Goal: Transaction & Acquisition: Purchase product/service

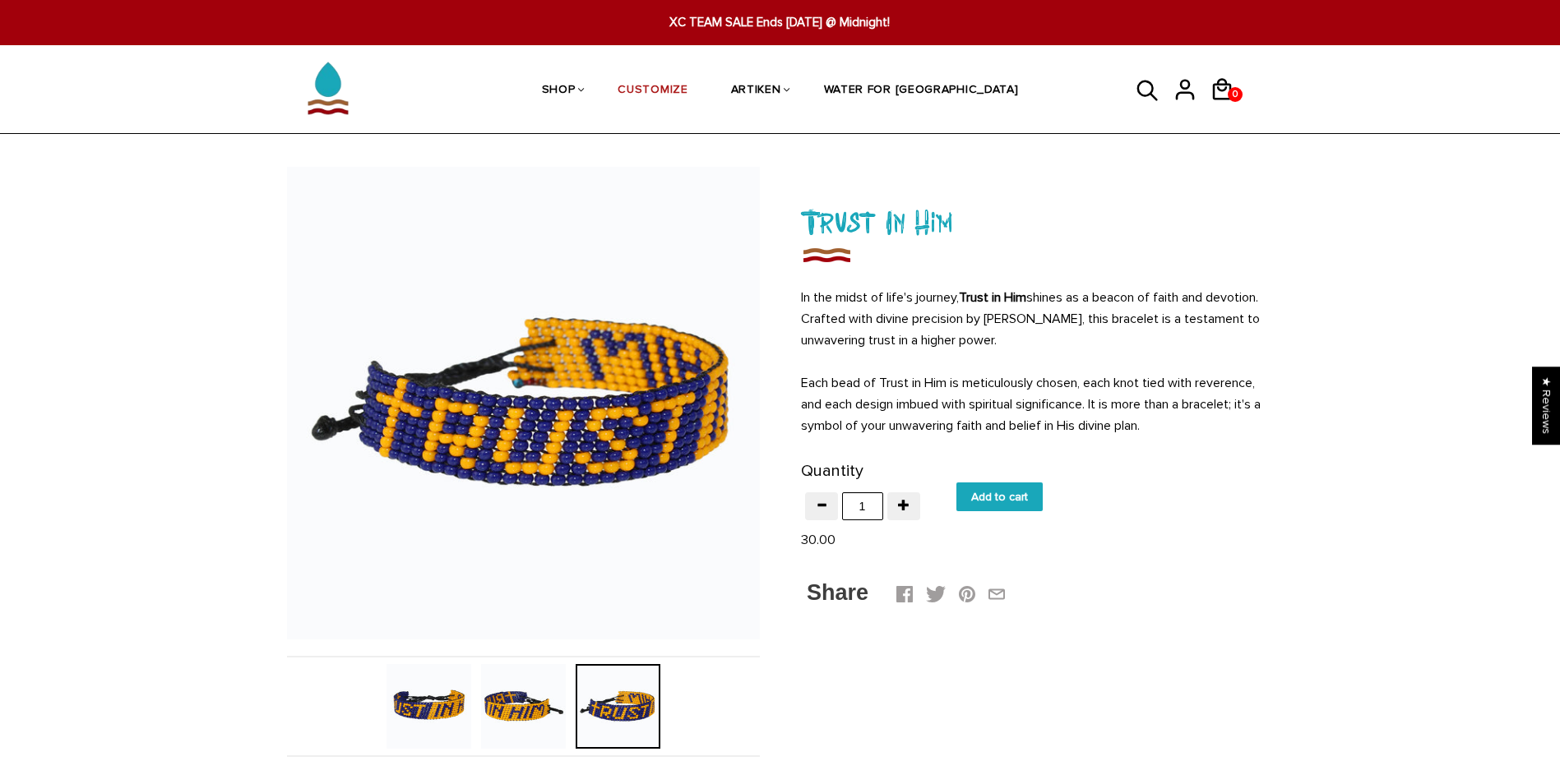
click at [514, 689] on img at bounding box center [524, 707] width 85 height 85
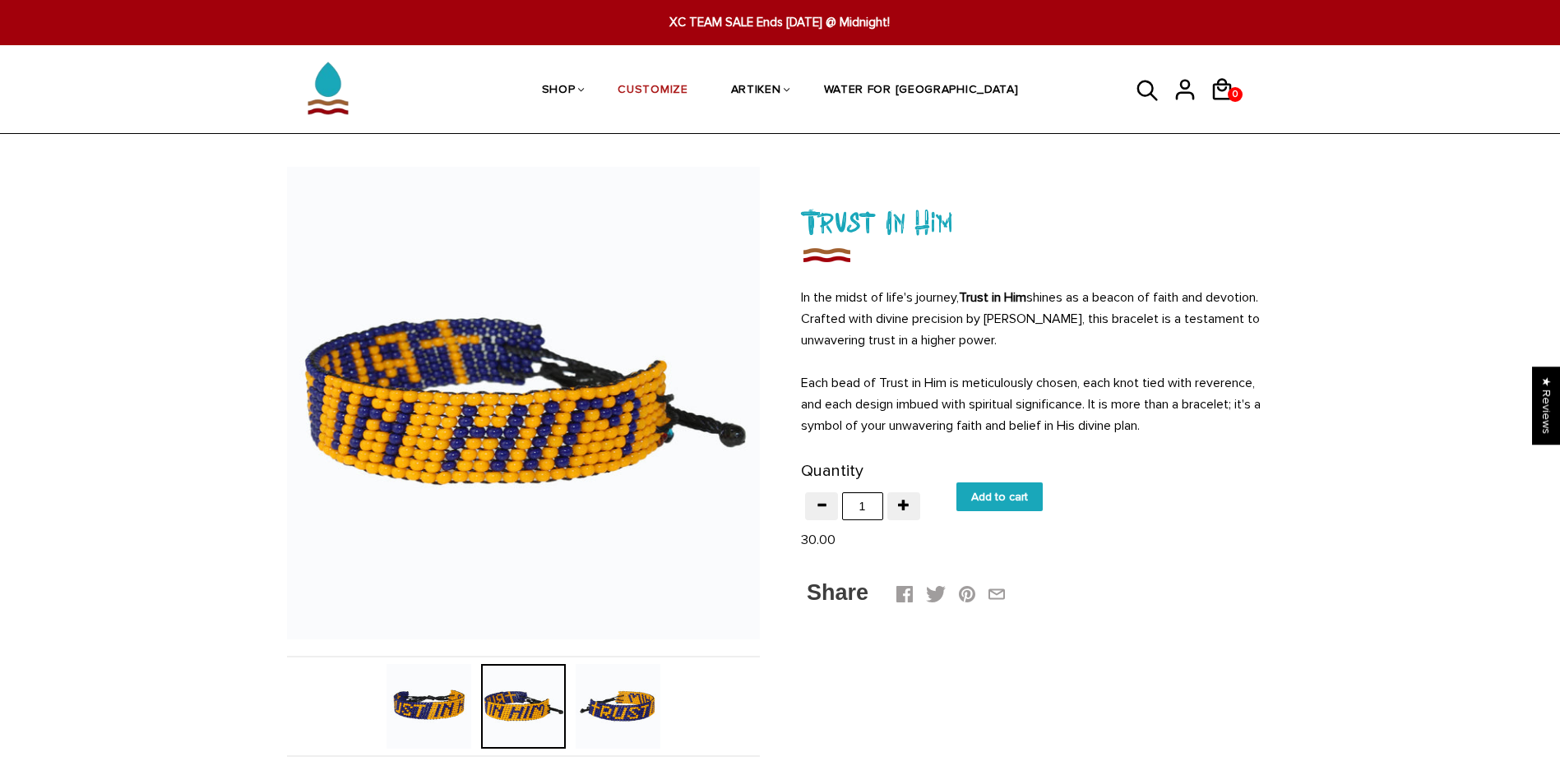
click at [443, 690] on img at bounding box center [429, 707] width 85 height 85
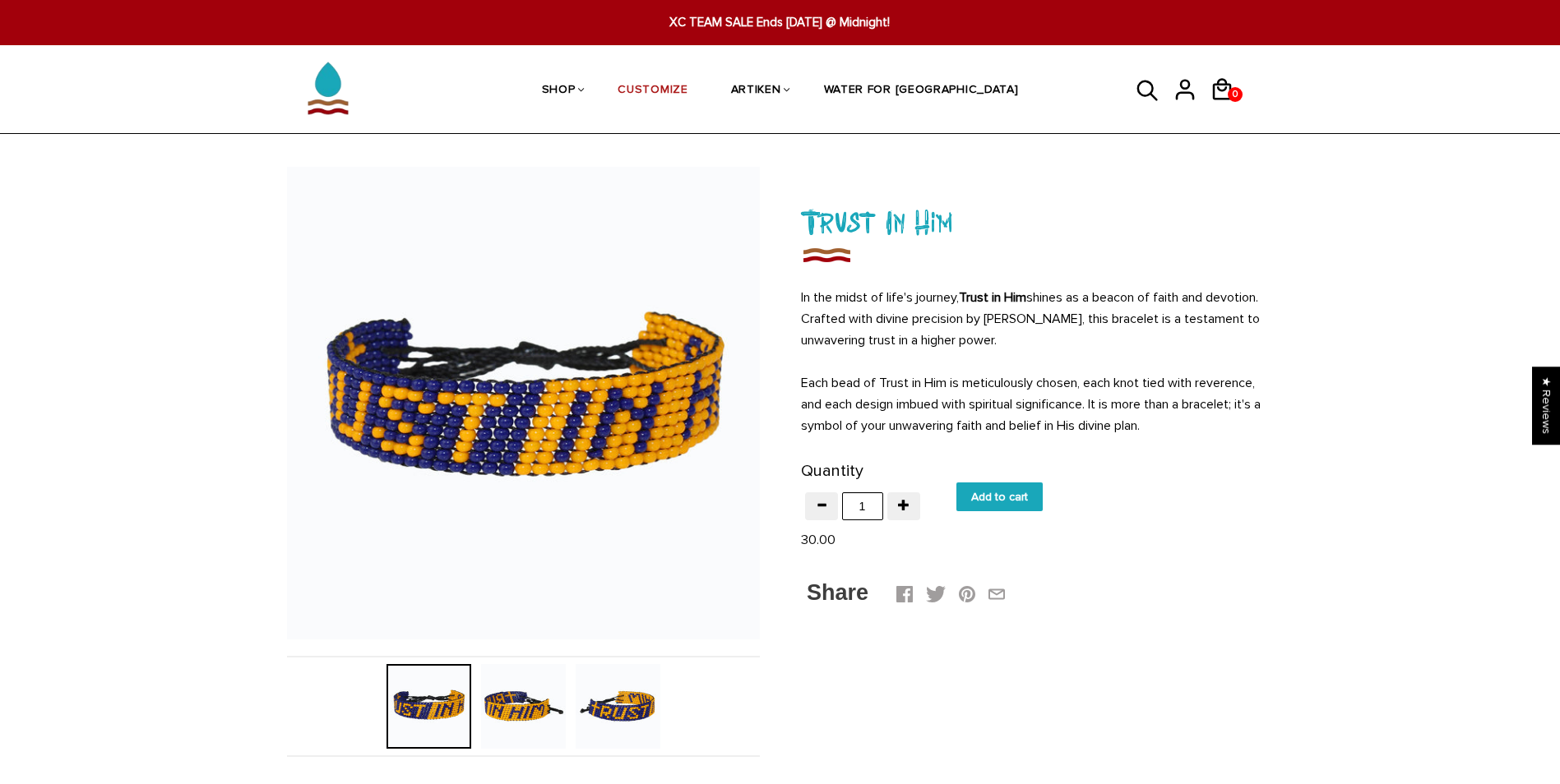
click at [548, 709] on img at bounding box center [524, 707] width 85 height 85
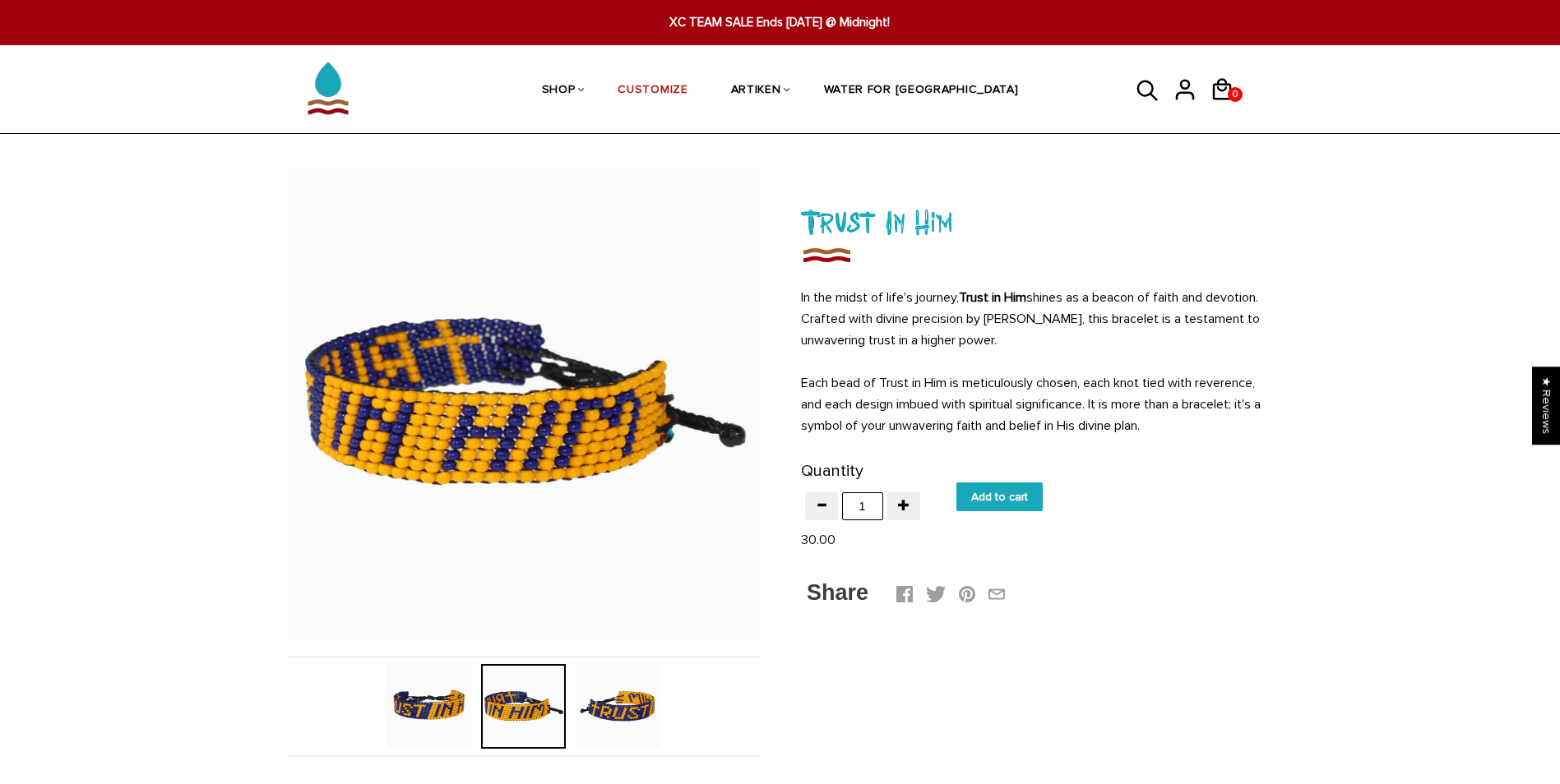
click at [638, 699] on img at bounding box center [618, 707] width 85 height 85
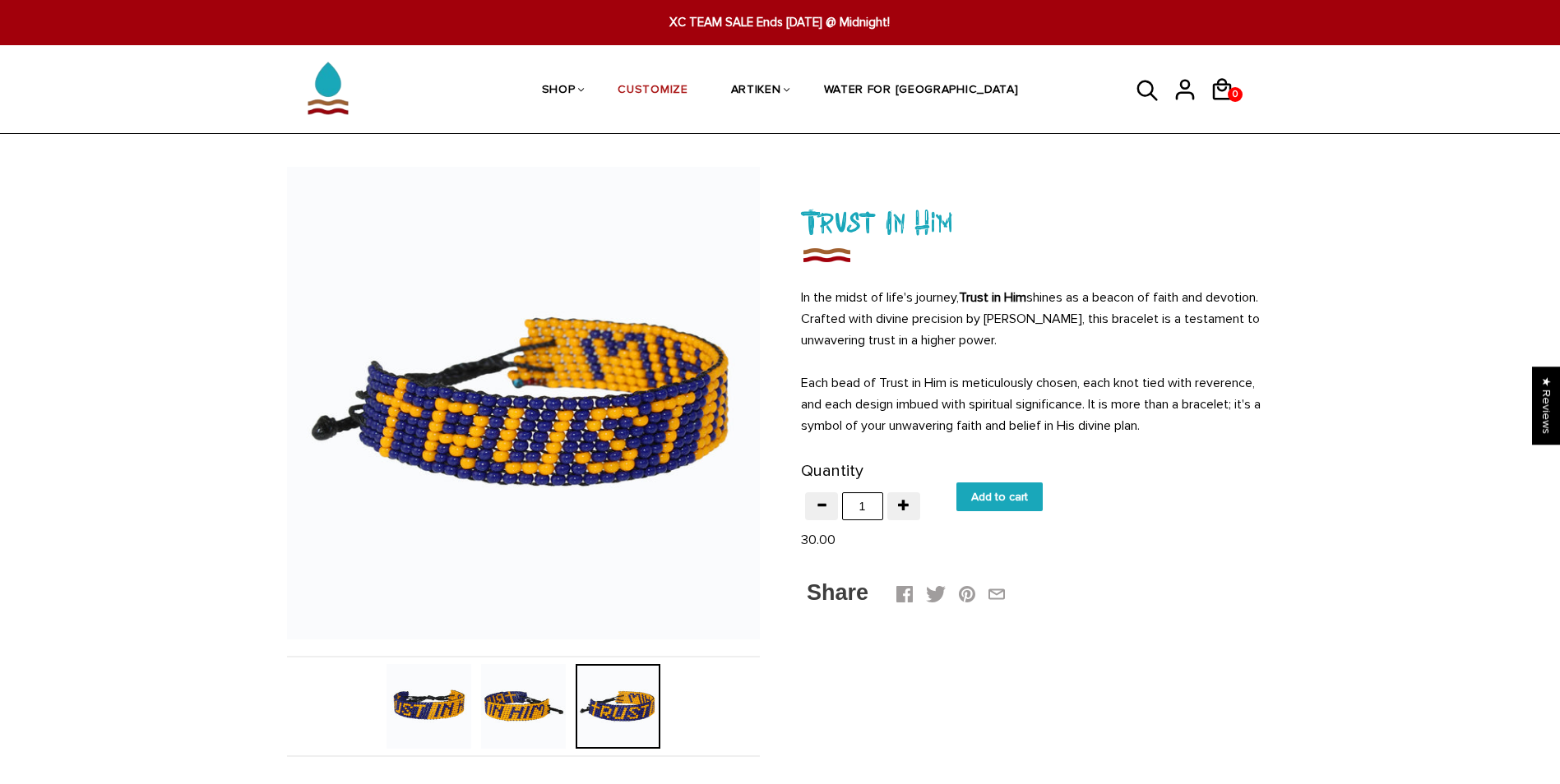
click at [461, 703] on img at bounding box center [429, 707] width 85 height 85
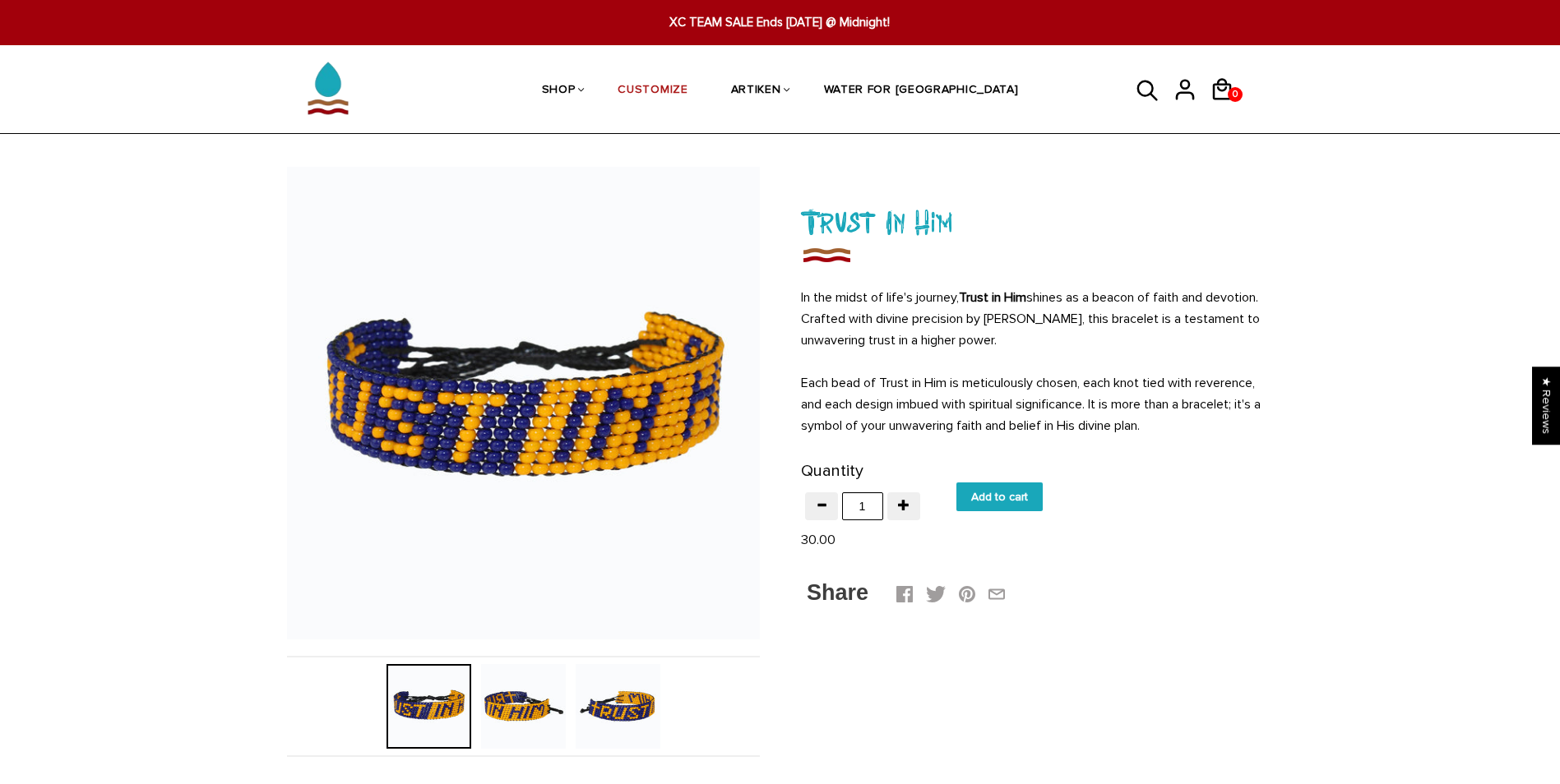
click at [992, 490] on input "Add to cart" at bounding box center [1000, 496] width 87 height 29
type input "Add to cart"
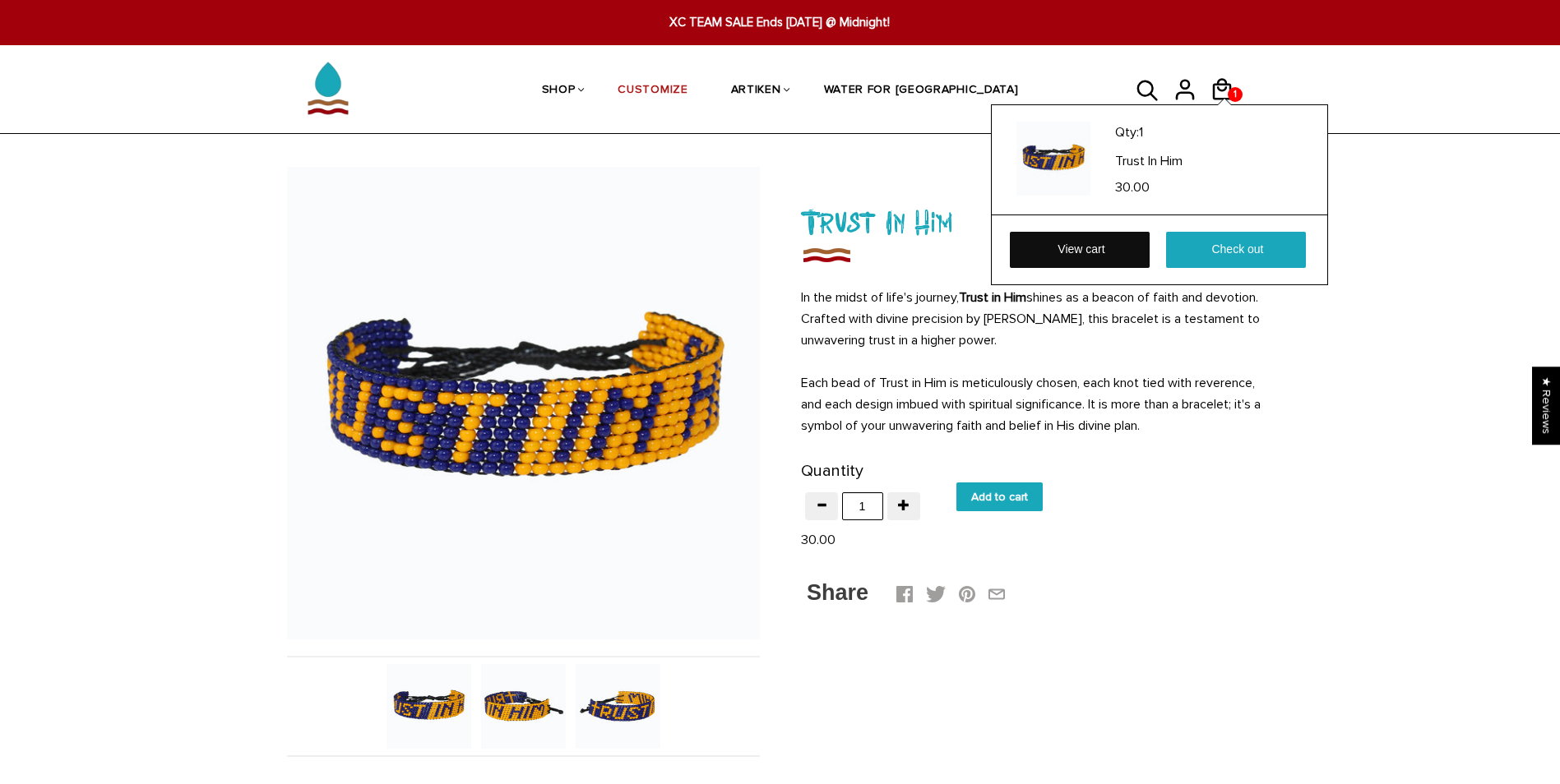
click at [1126, 259] on link "View cart" at bounding box center [1080, 249] width 140 height 36
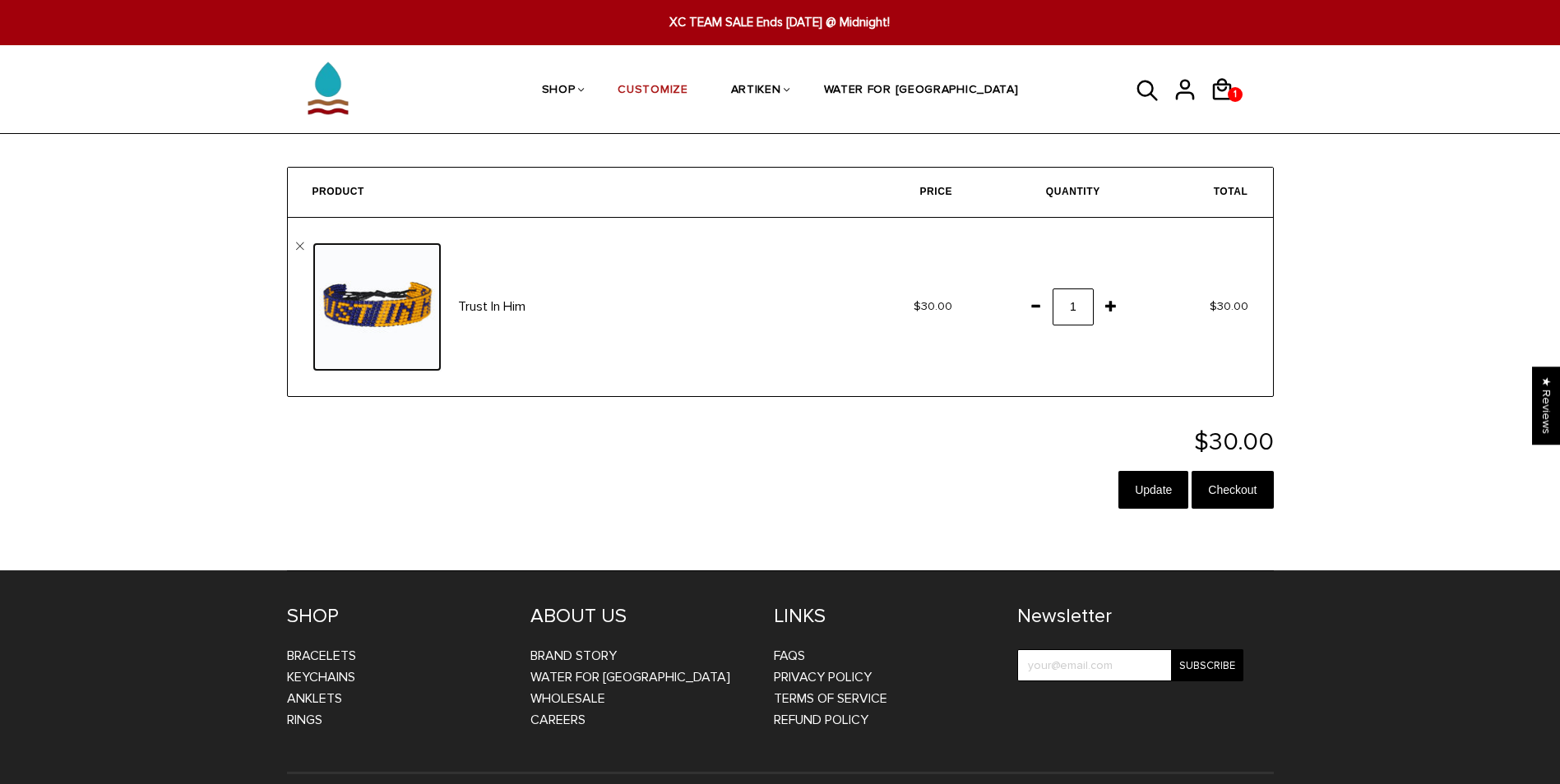
click at [399, 308] on img at bounding box center [376, 307] width 129 height 129
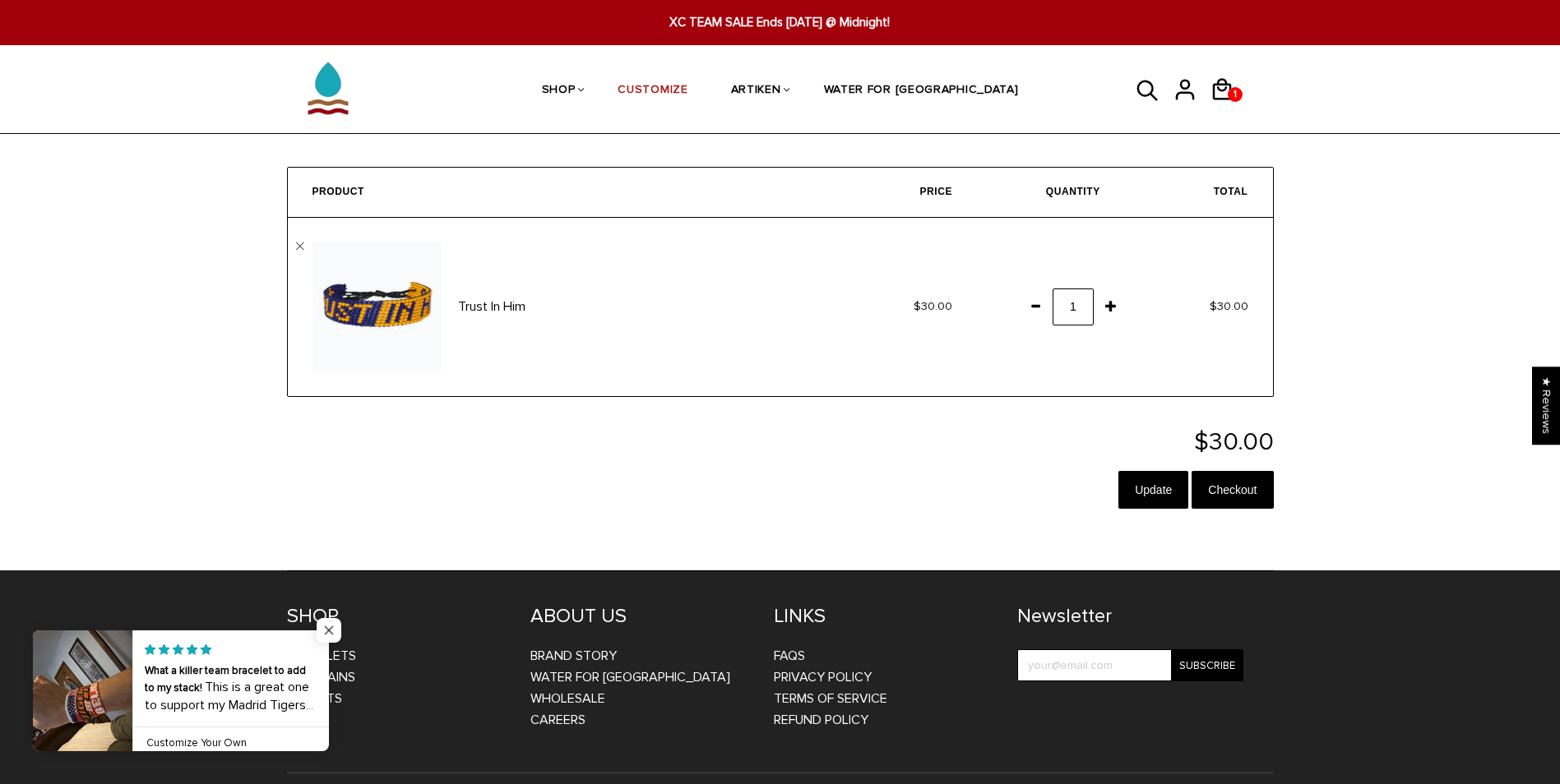
click at [325, 628] on span "Close popup widget" at bounding box center [329, 630] width 25 height 25
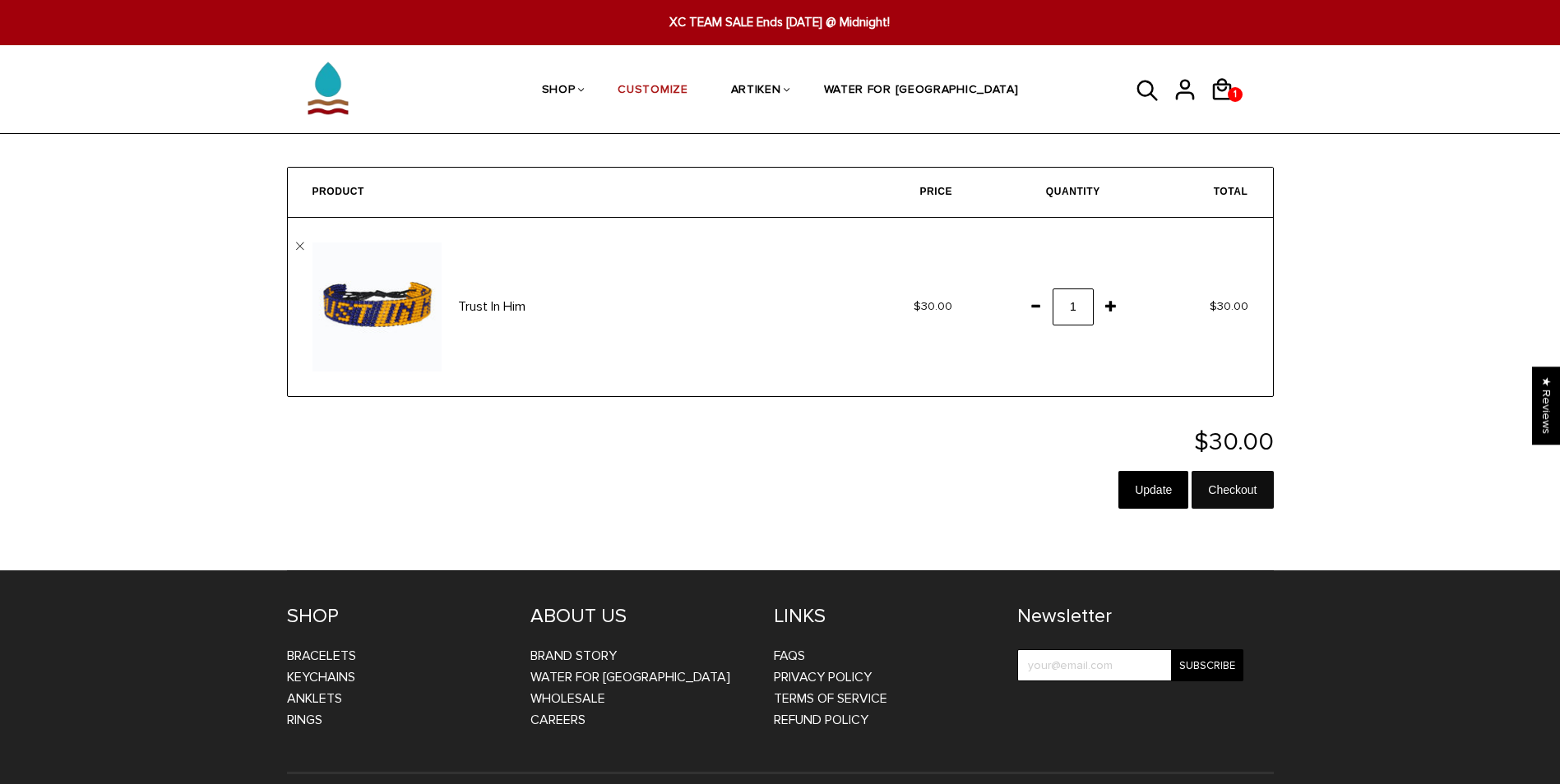
click at [1256, 497] on input "Checkout" at bounding box center [1231, 490] width 81 height 38
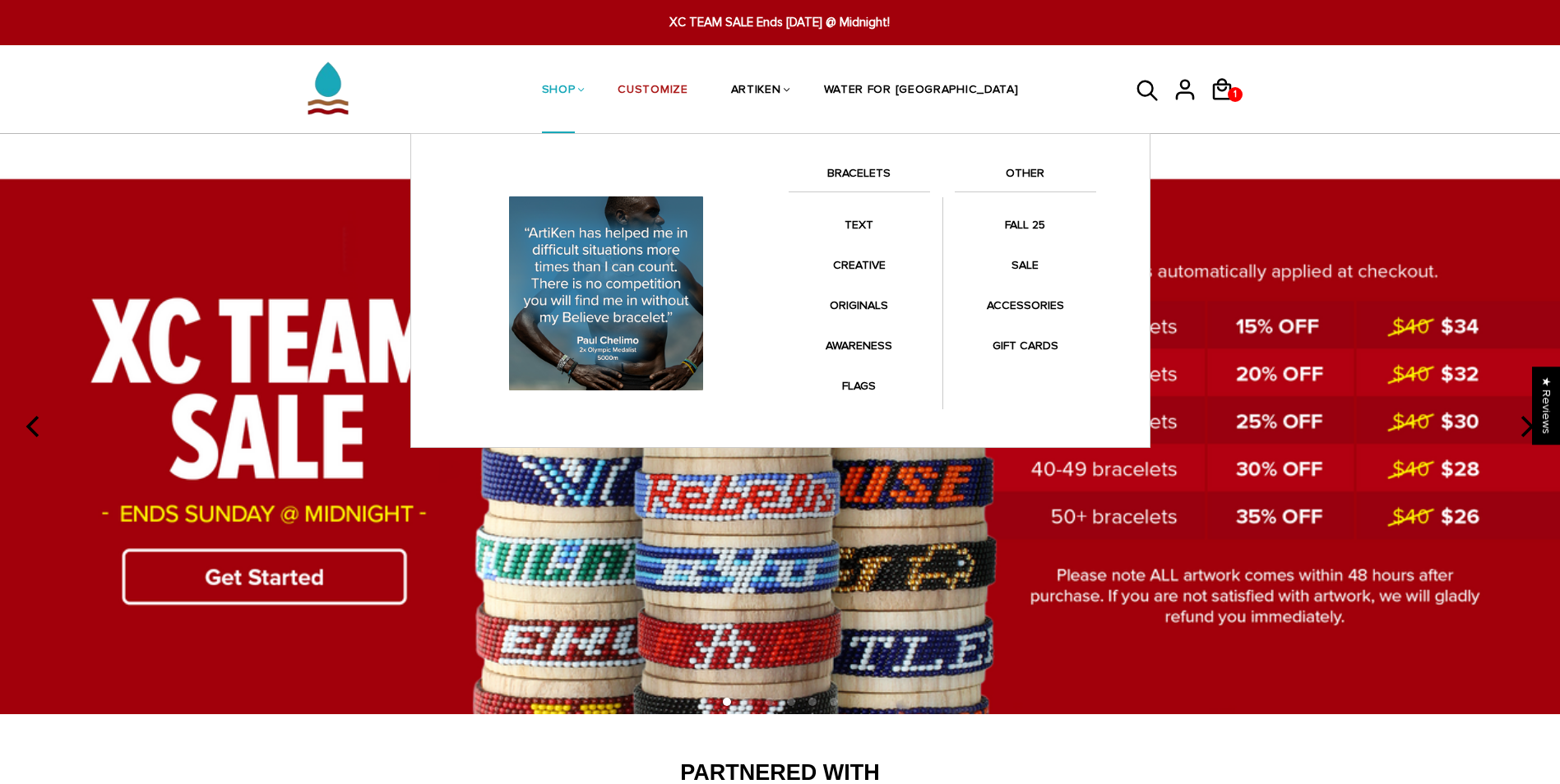
click at [792, 204] on li "BRACELETS" at bounding box center [860, 185] width 142 height 44
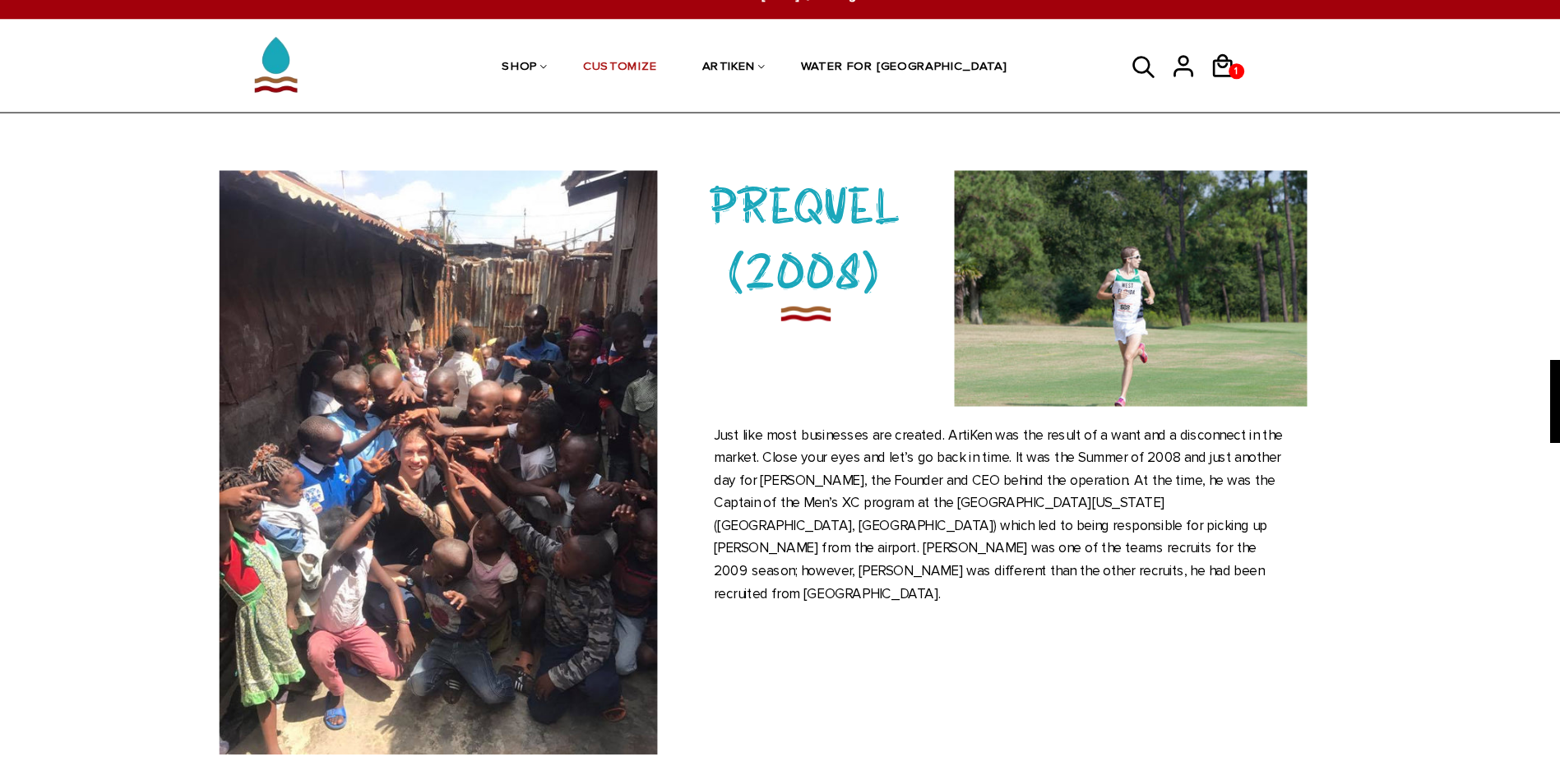
click at [1207, 486] on p "Just like most businesses are created. ArtiKen was the result of a want and a d…" at bounding box center [1015, 513] width 548 height 171
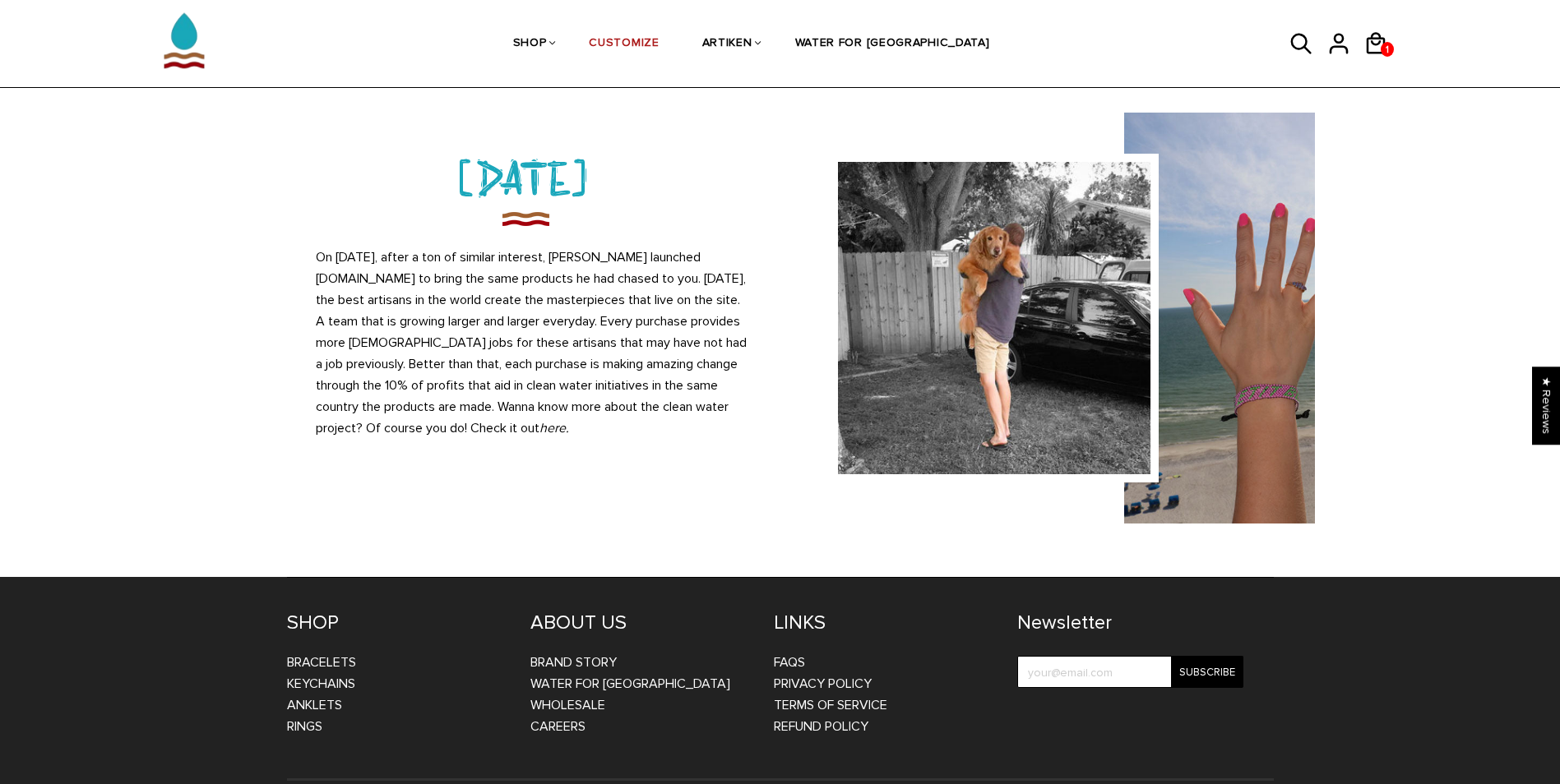
scroll to position [1425, 0]
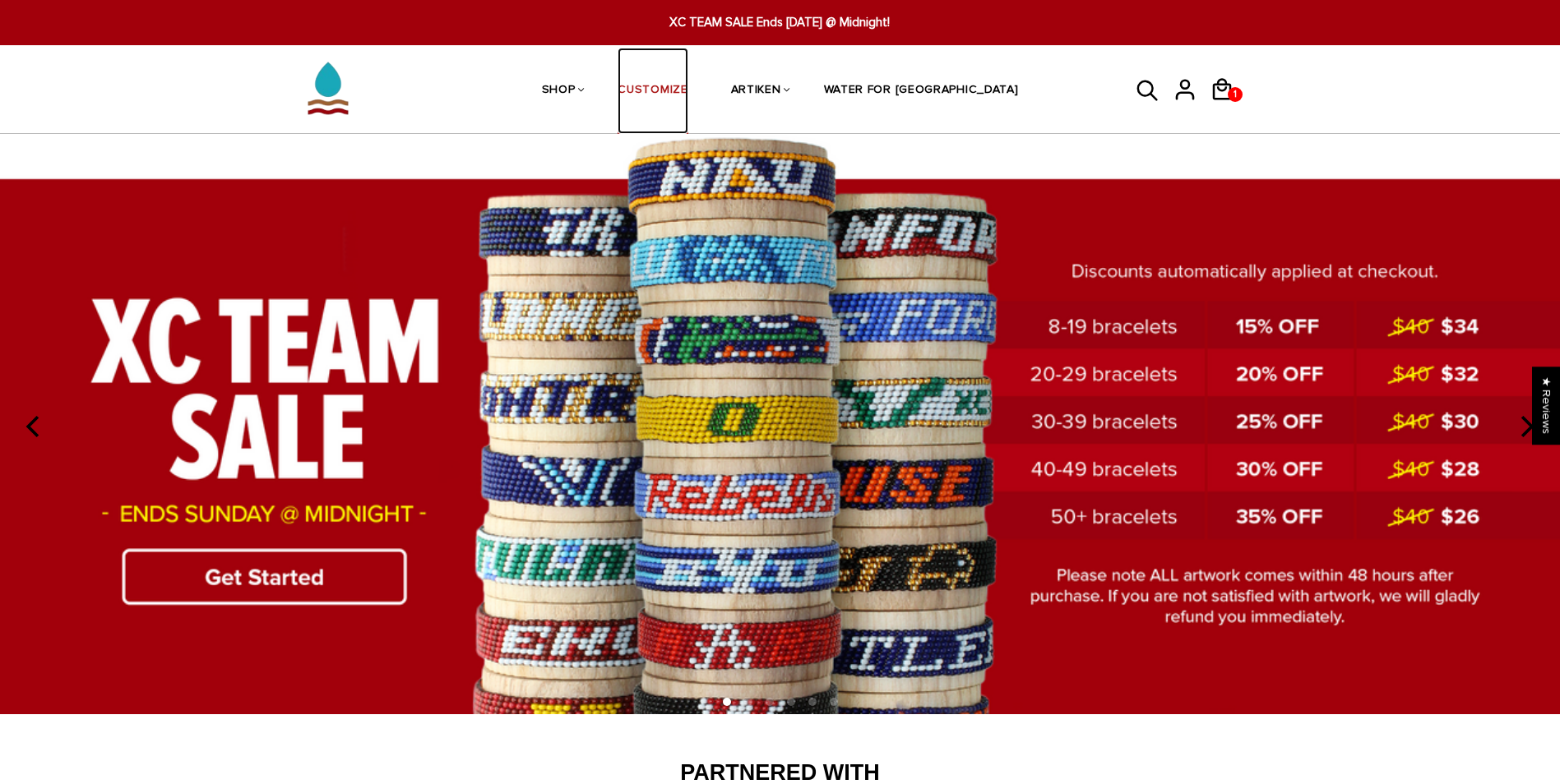
click at [688, 85] on link "CUSTOMIZE" at bounding box center [653, 91] width 70 height 87
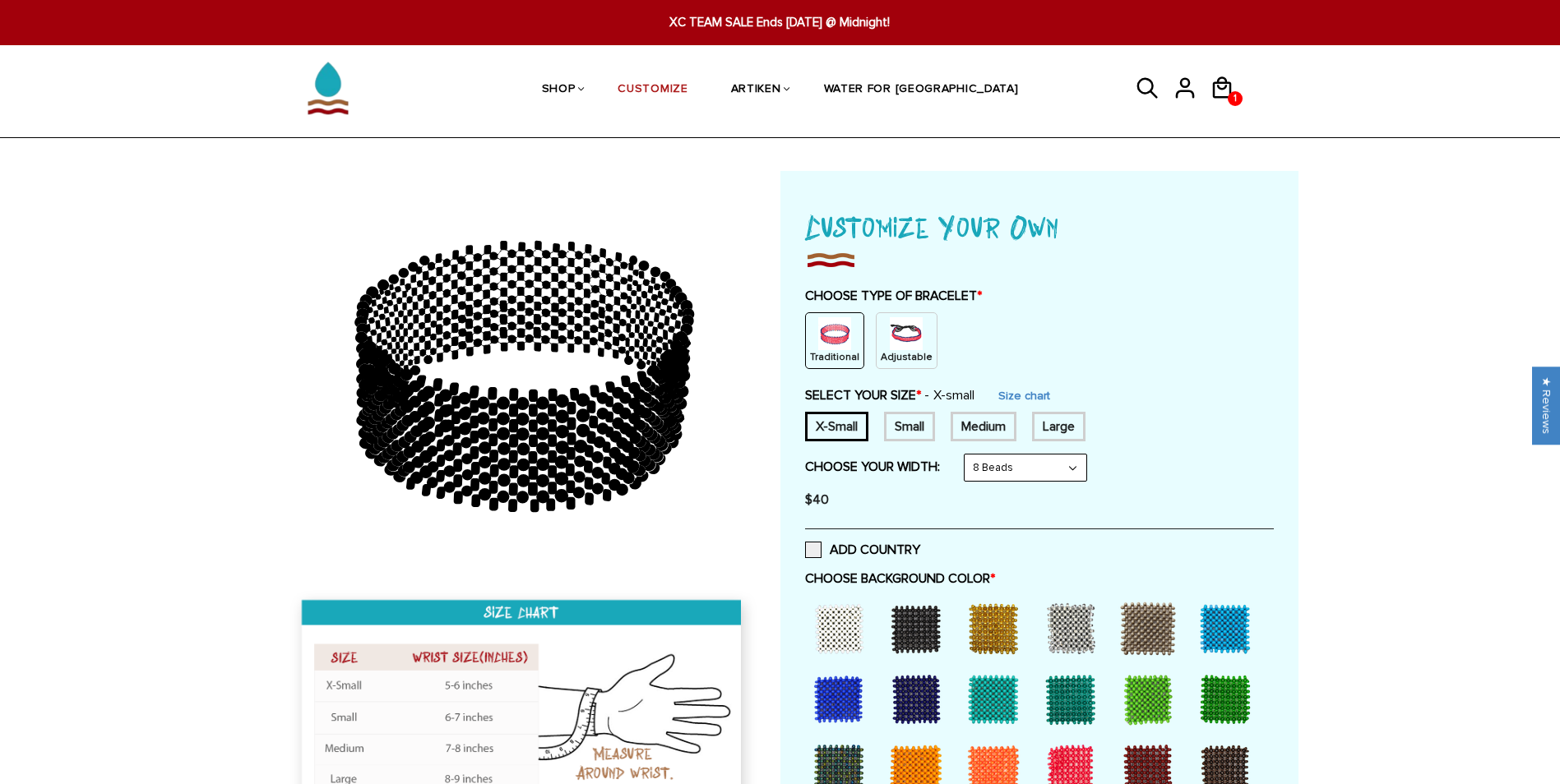
click at [1023, 460] on select "8 Beads 6 Beads 10 Beads" at bounding box center [1025, 467] width 121 height 27
click at [1156, 396] on div "SELECT YOUR SIZE * X-small Size chart X-Small Small Medium Large None" at bounding box center [1039, 414] width 468 height 54
click at [909, 324] on img at bounding box center [907, 334] width 33 height 33
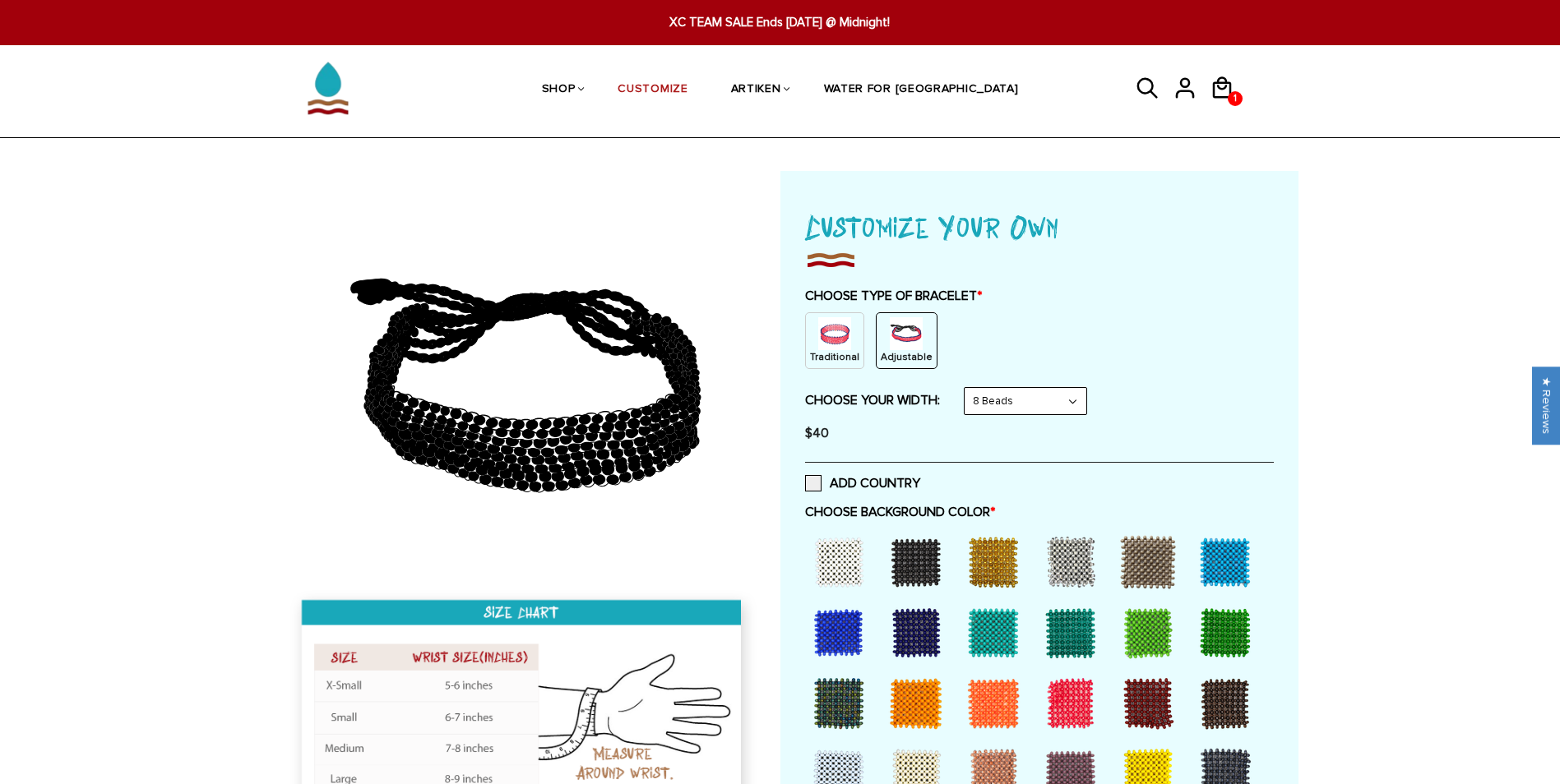
click at [852, 329] on div "Traditional" at bounding box center [835, 340] width 59 height 57
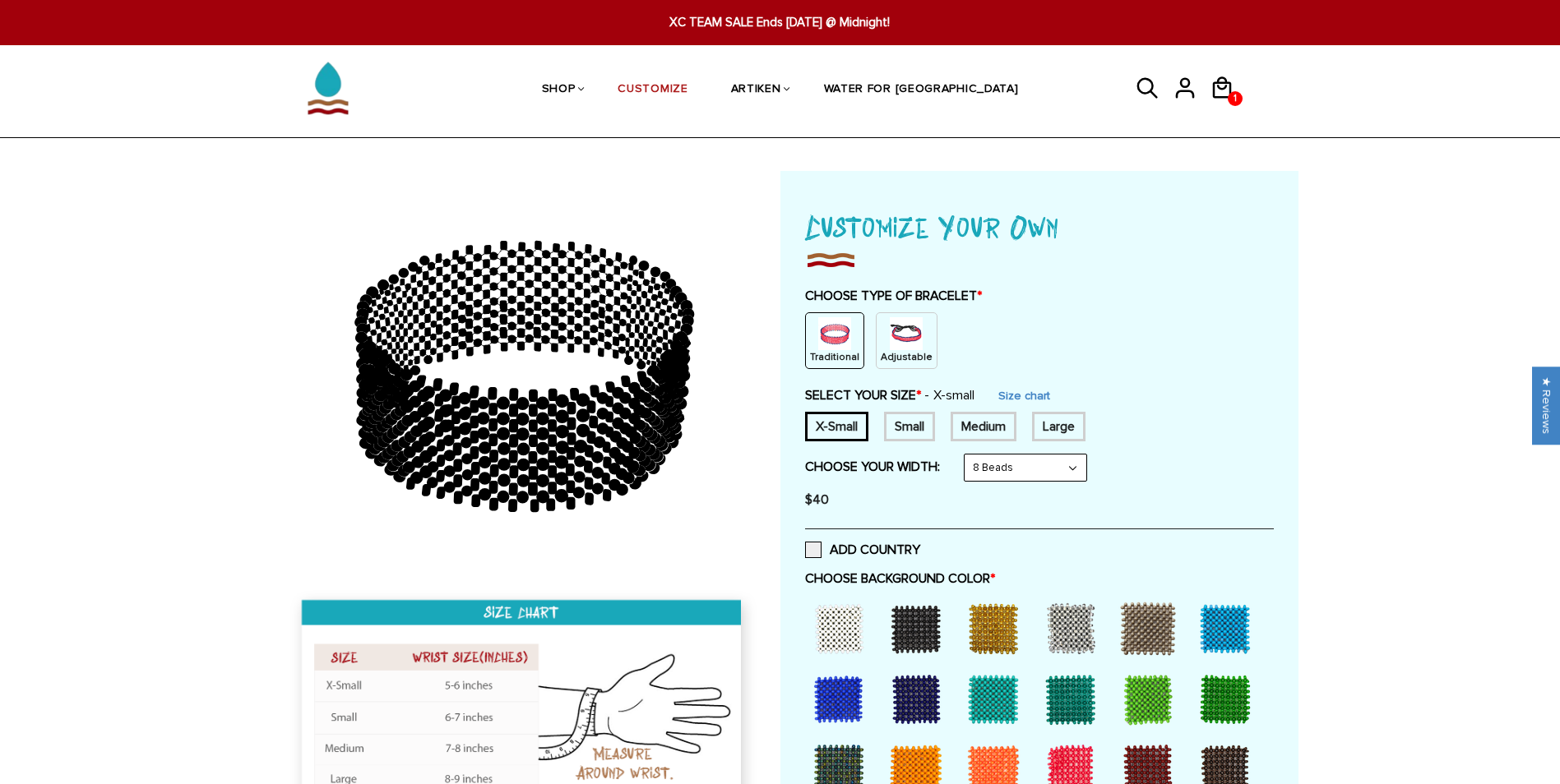
click at [892, 328] on img at bounding box center [907, 334] width 33 height 33
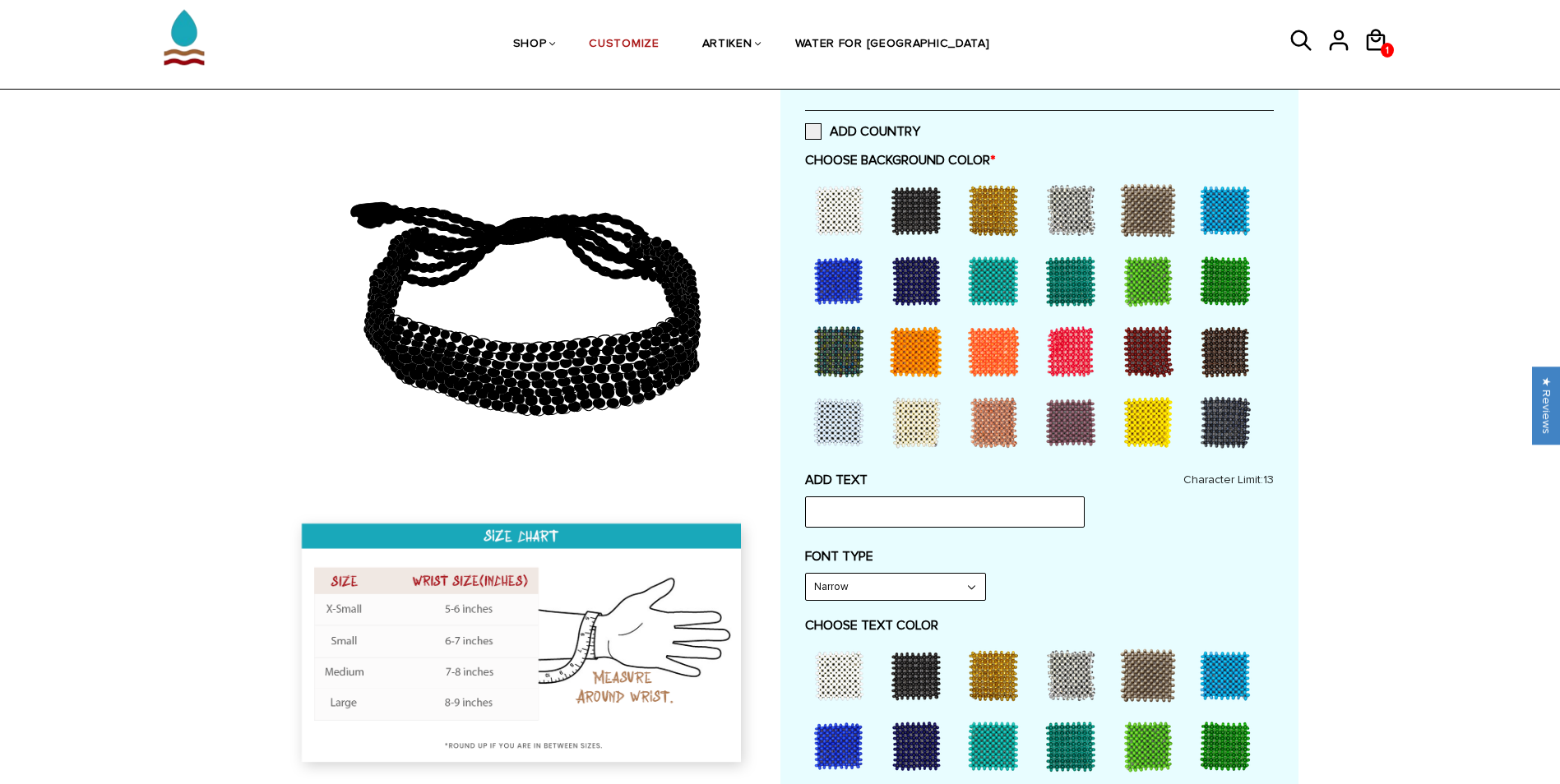
scroll to position [365, 0]
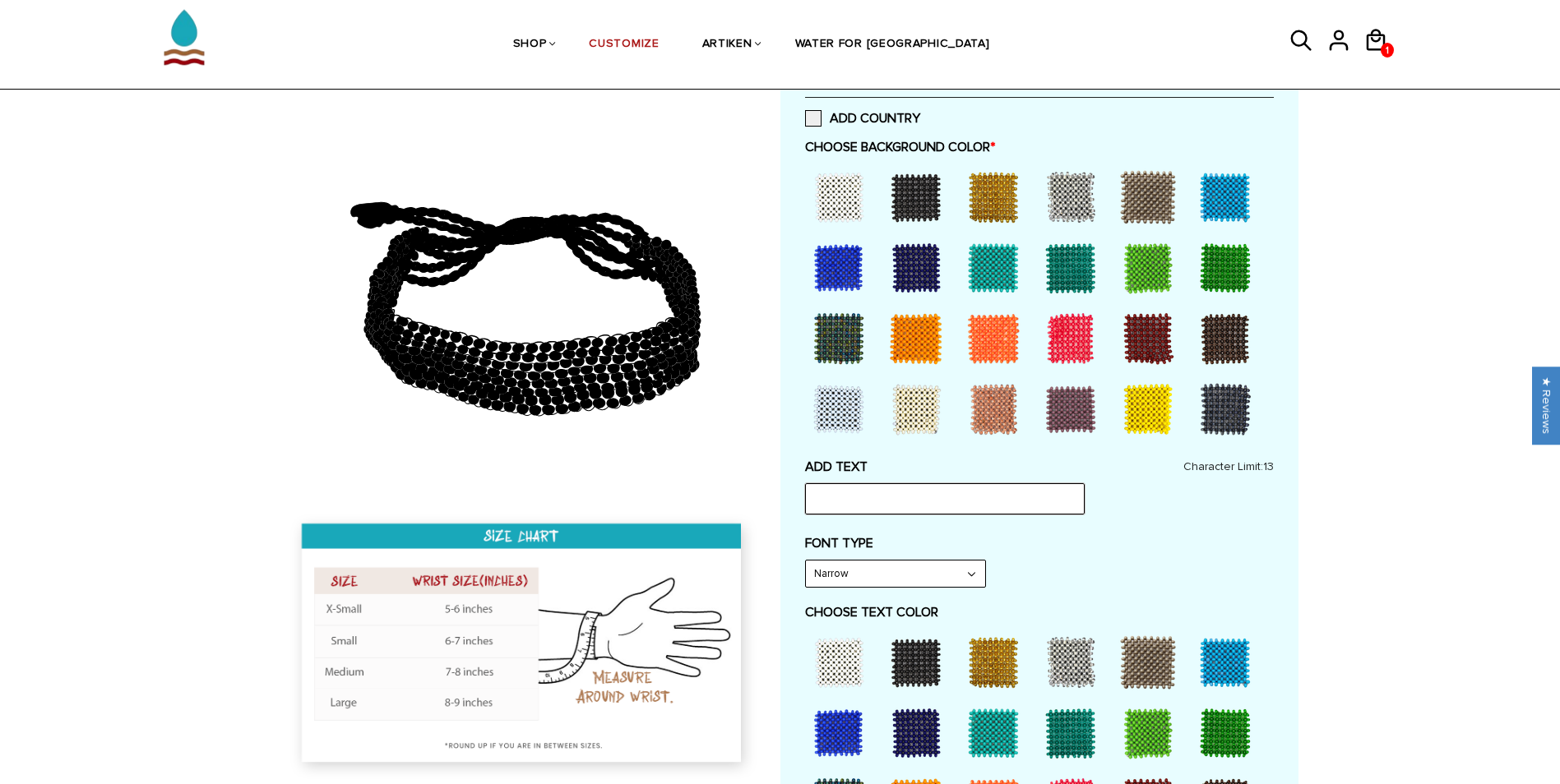
click at [909, 505] on input "text" at bounding box center [945, 499] width 280 height 31
type input "JSH 1:9"
click at [971, 573] on select "Narrow Bold" at bounding box center [895, 573] width 179 height 27
click at [969, 575] on select "Narrow Bold" at bounding box center [895, 573] width 179 height 27
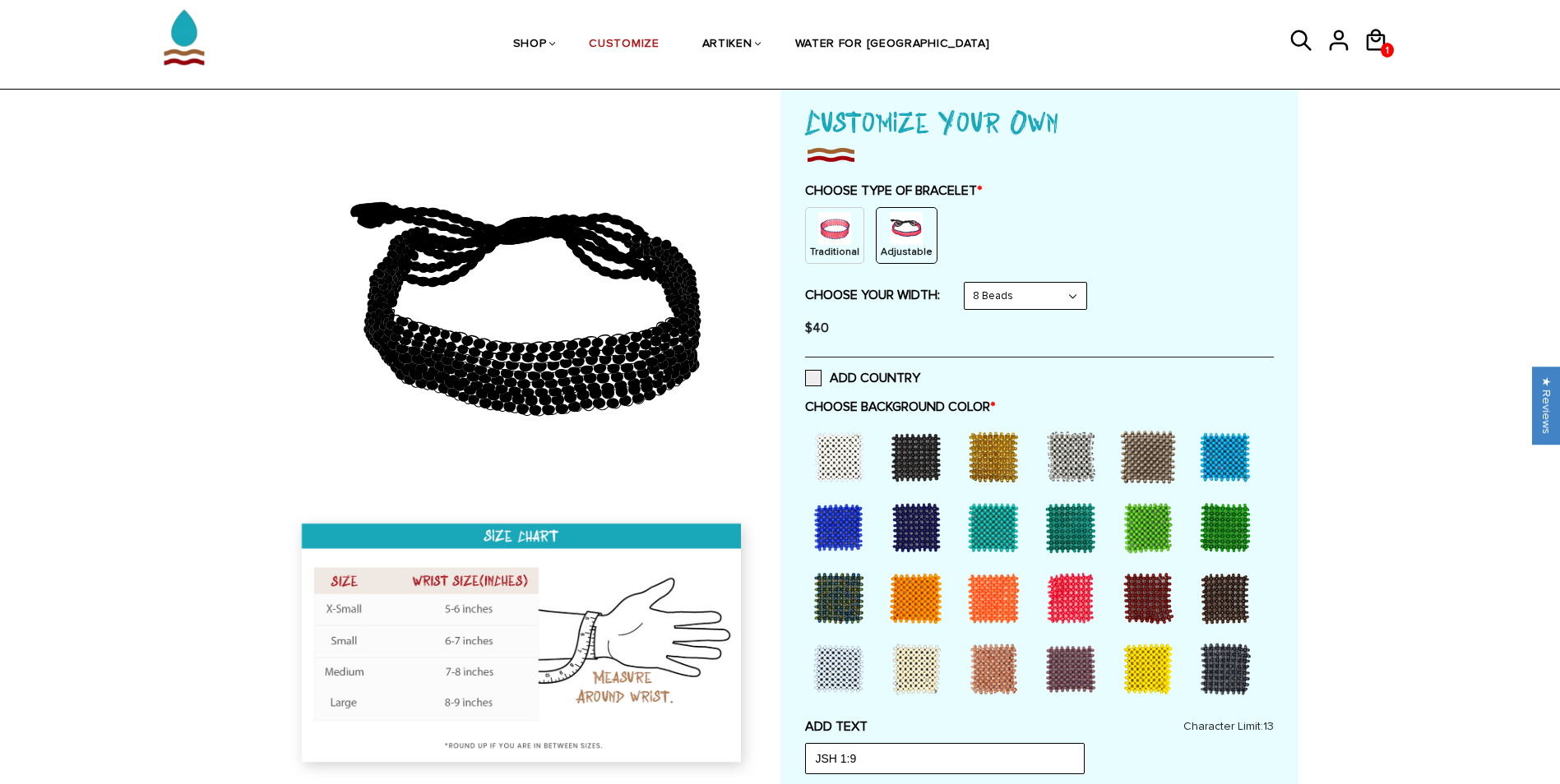
scroll to position [104, 0]
click at [984, 455] on div at bounding box center [992, 457] width 65 height 65
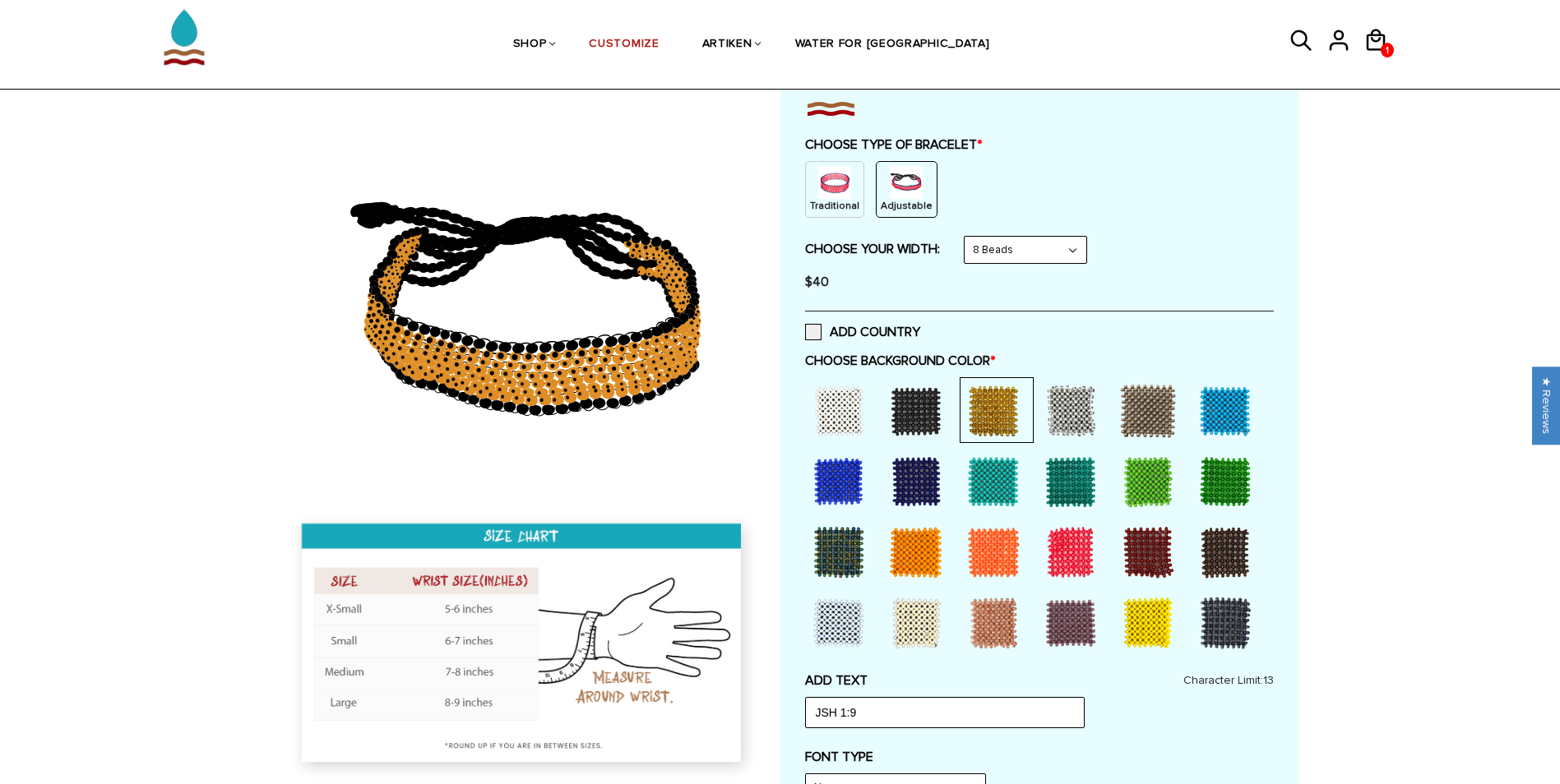
scroll to position [152, 0]
click at [843, 477] on div at bounding box center [838, 480] width 65 height 65
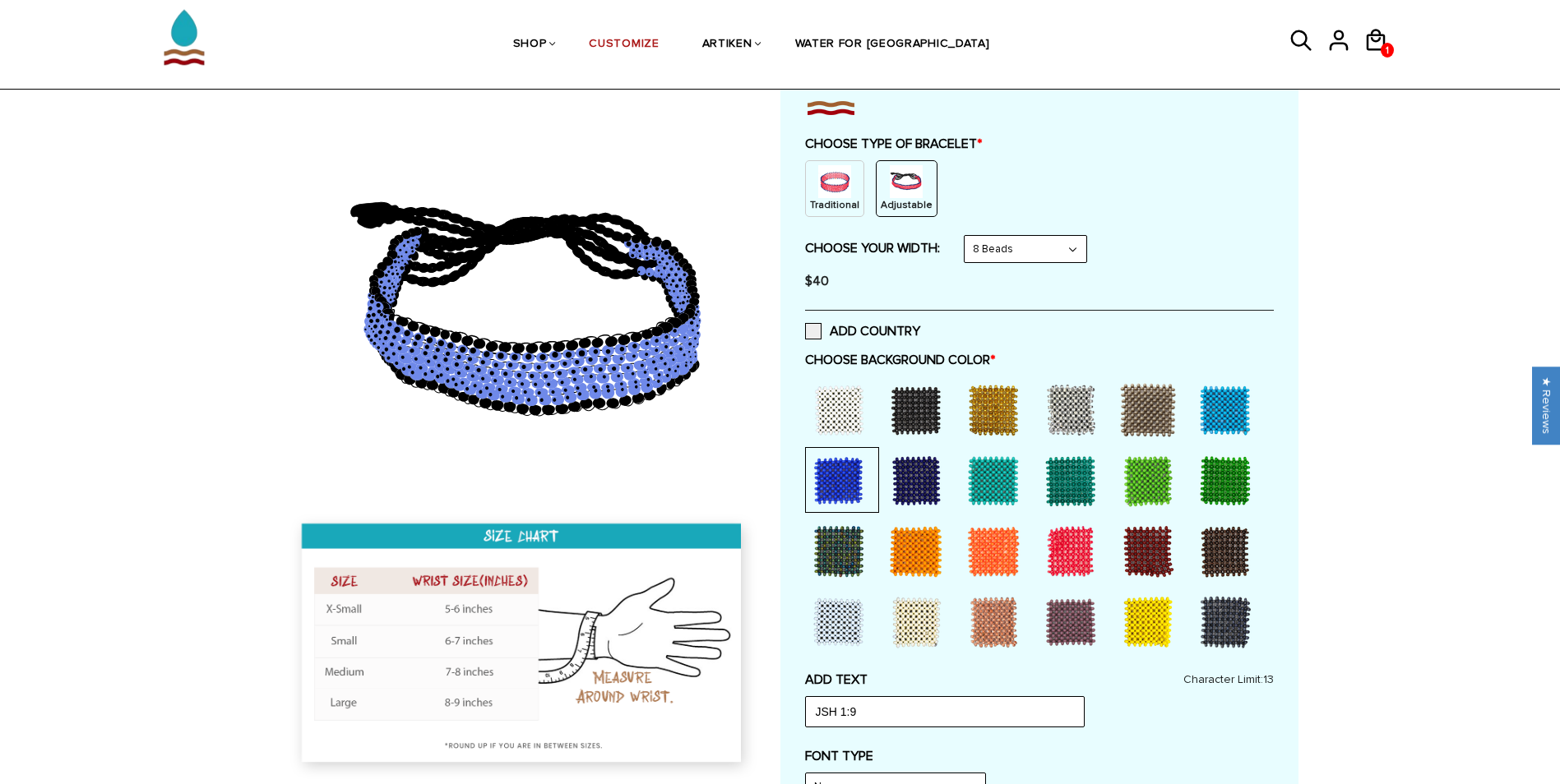
click at [996, 408] on div at bounding box center [992, 409] width 65 height 65
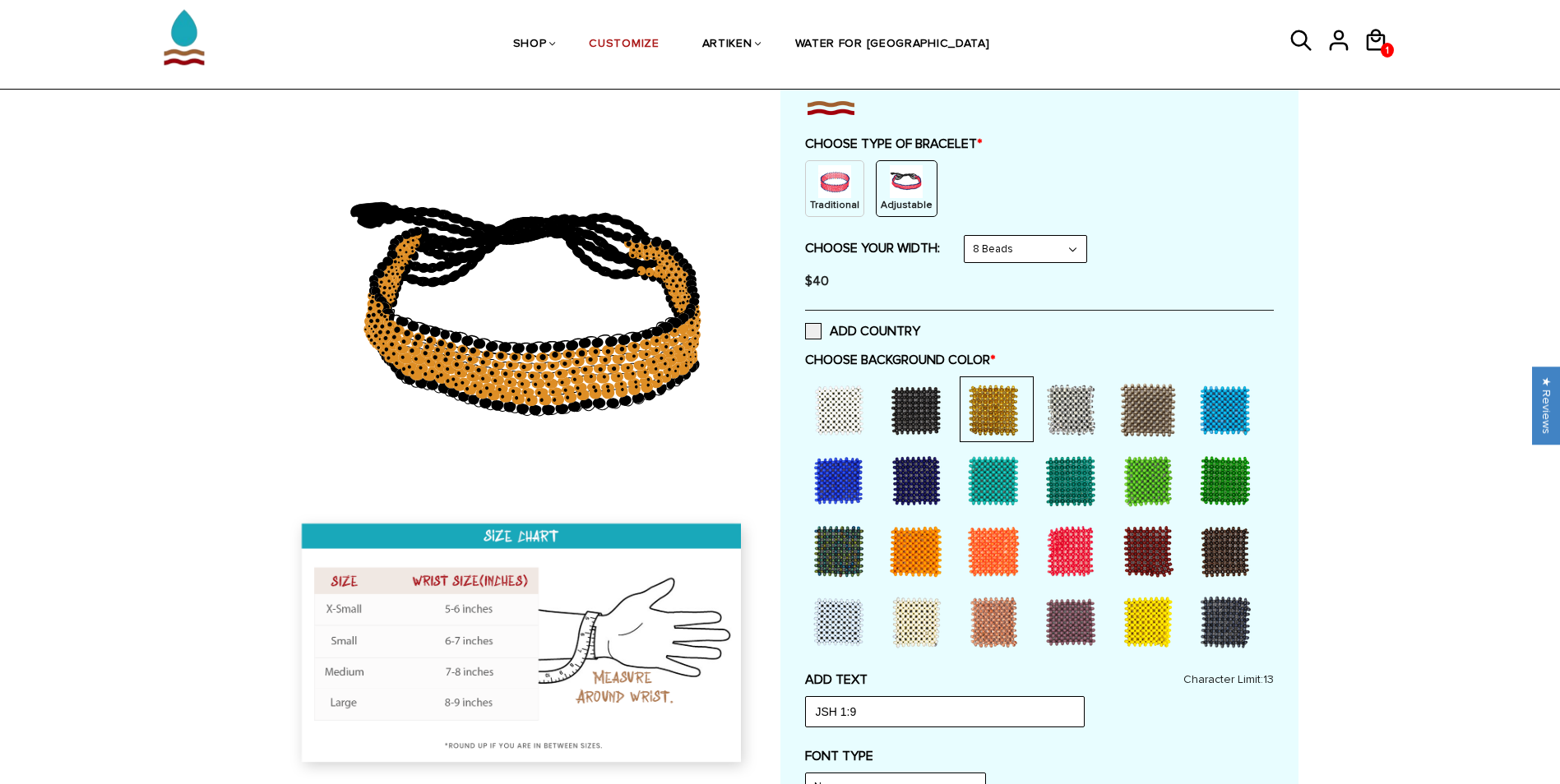
scroll to position [378, 0]
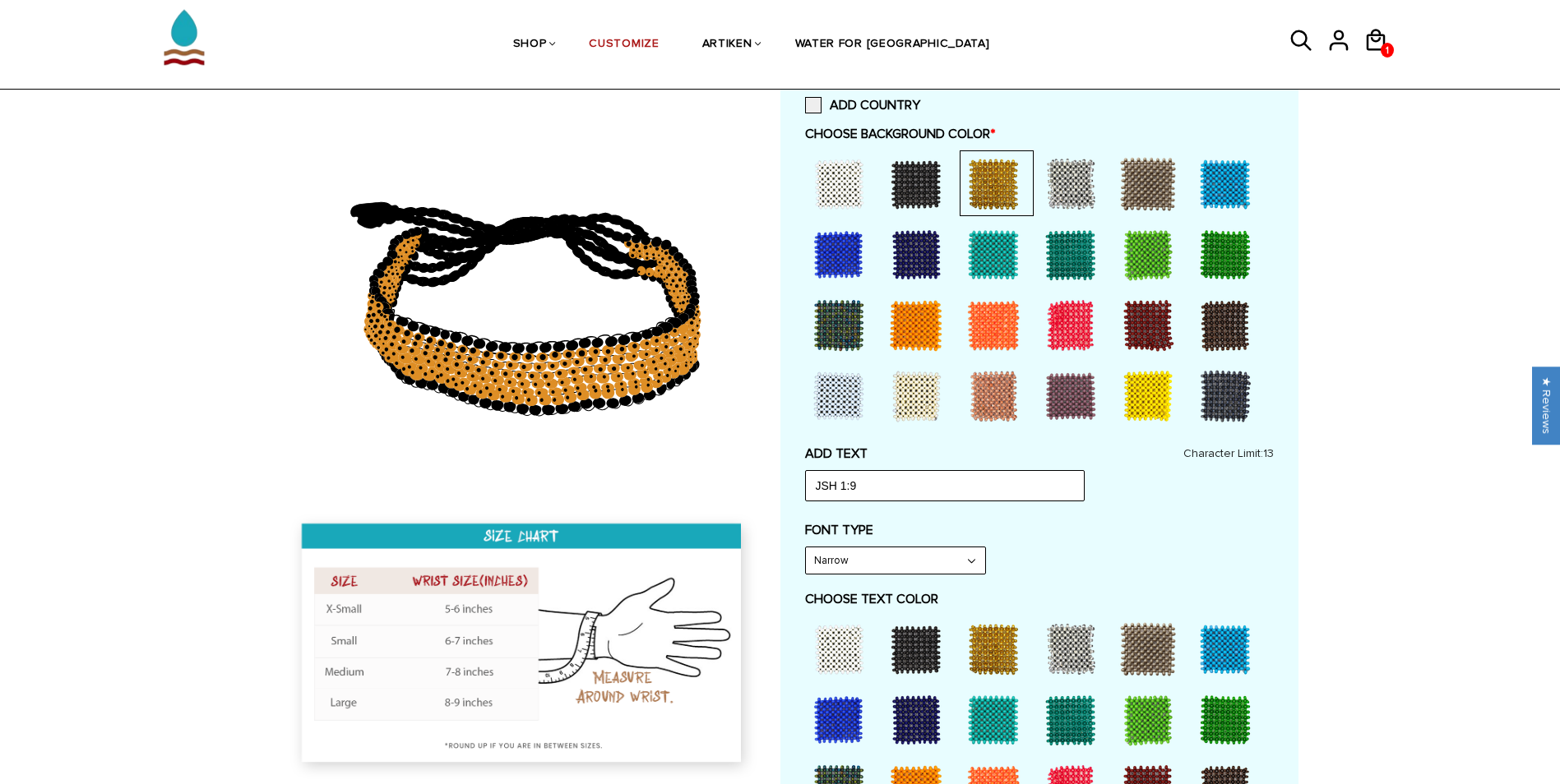
click at [825, 736] on div at bounding box center [838, 720] width 65 height 65
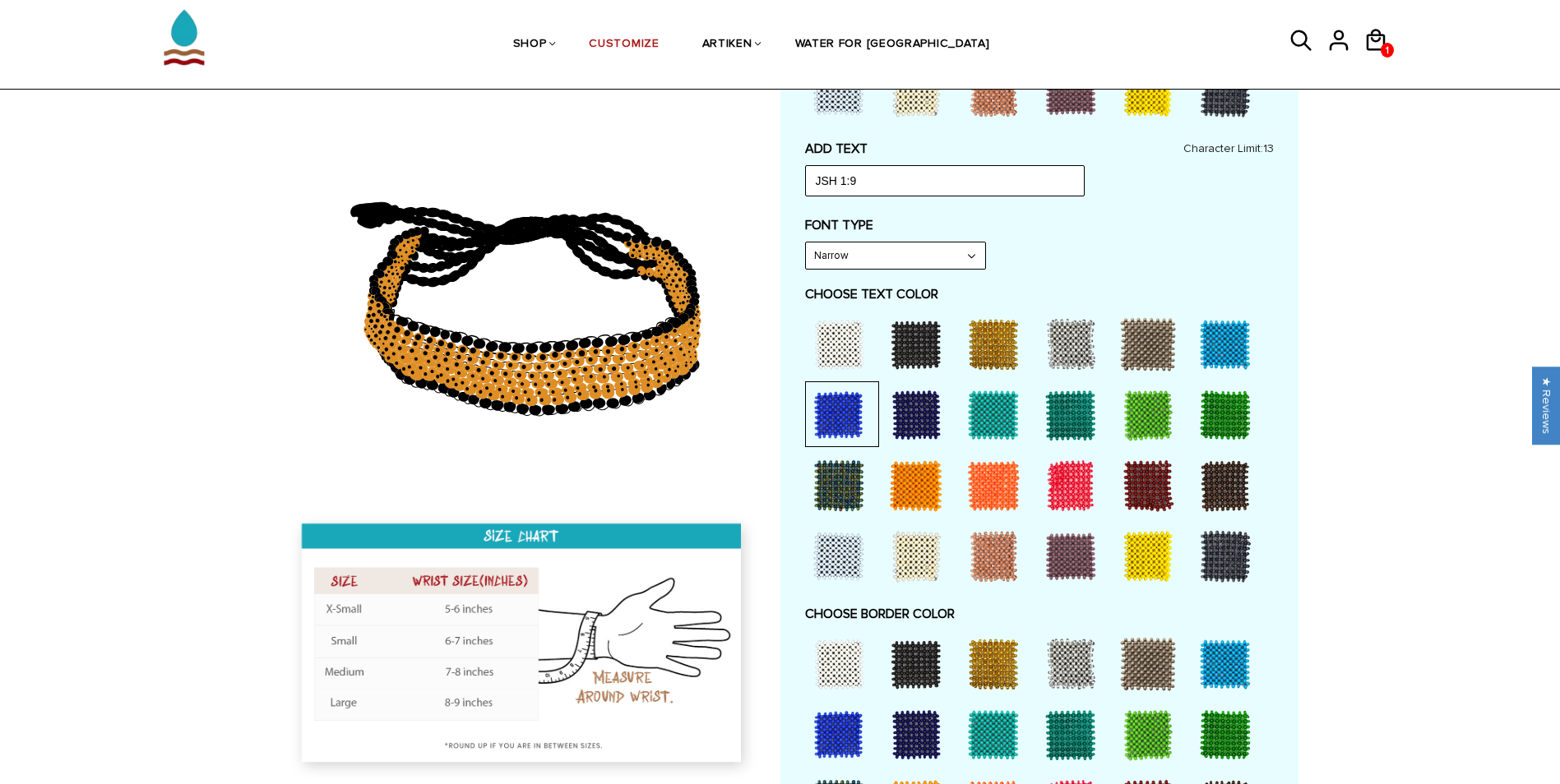
scroll to position [684, 0]
click at [834, 728] on div at bounding box center [838, 733] width 65 height 65
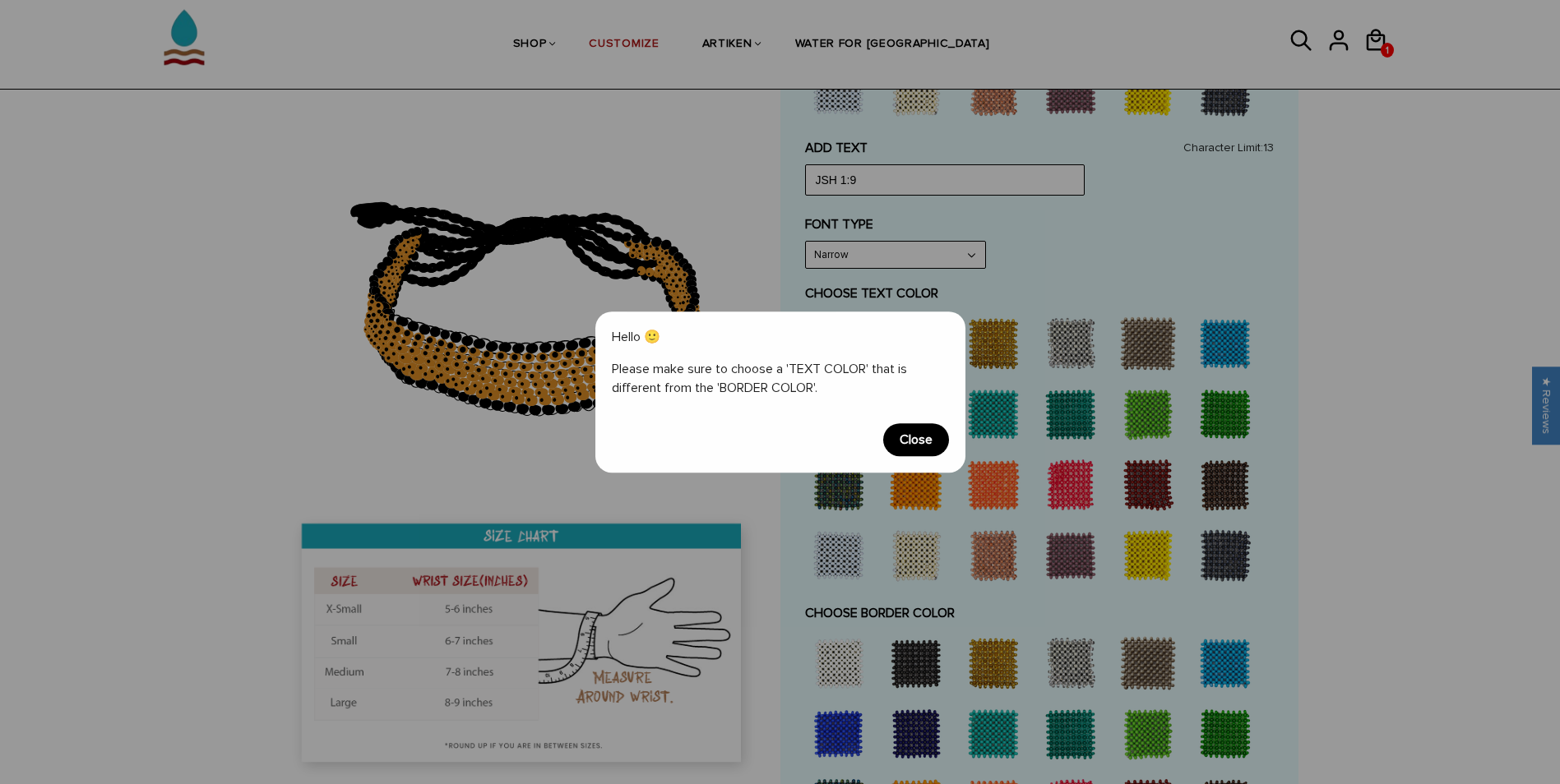
click at [904, 443] on span "Close" at bounding box center [915, 440] width 65 height 33
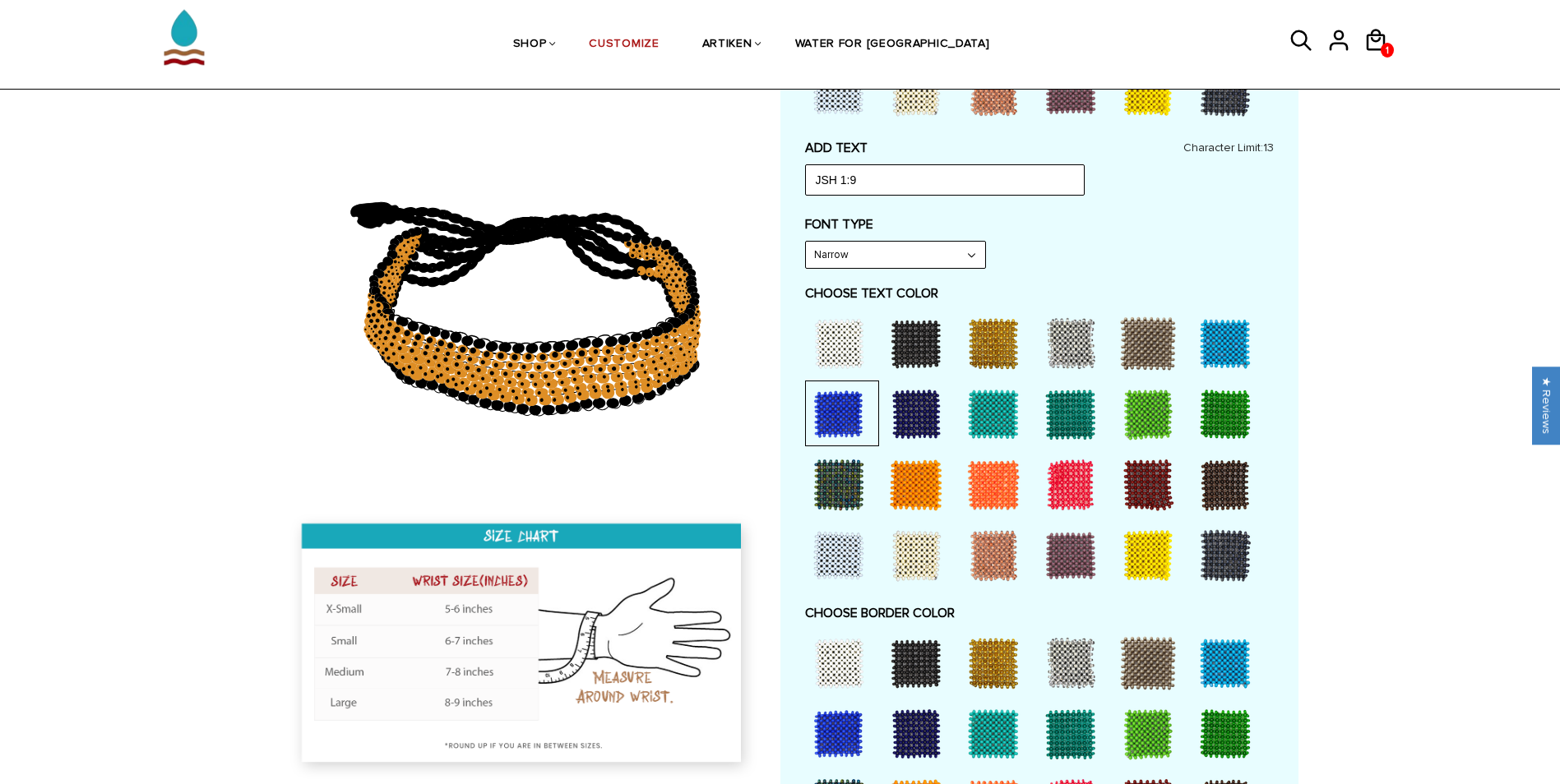
click at [838, 338] on div at bounding box center [838, 343] width 65 height 65
click at [846, 736] on div at bounding box center [838, 733] width 65 height 65
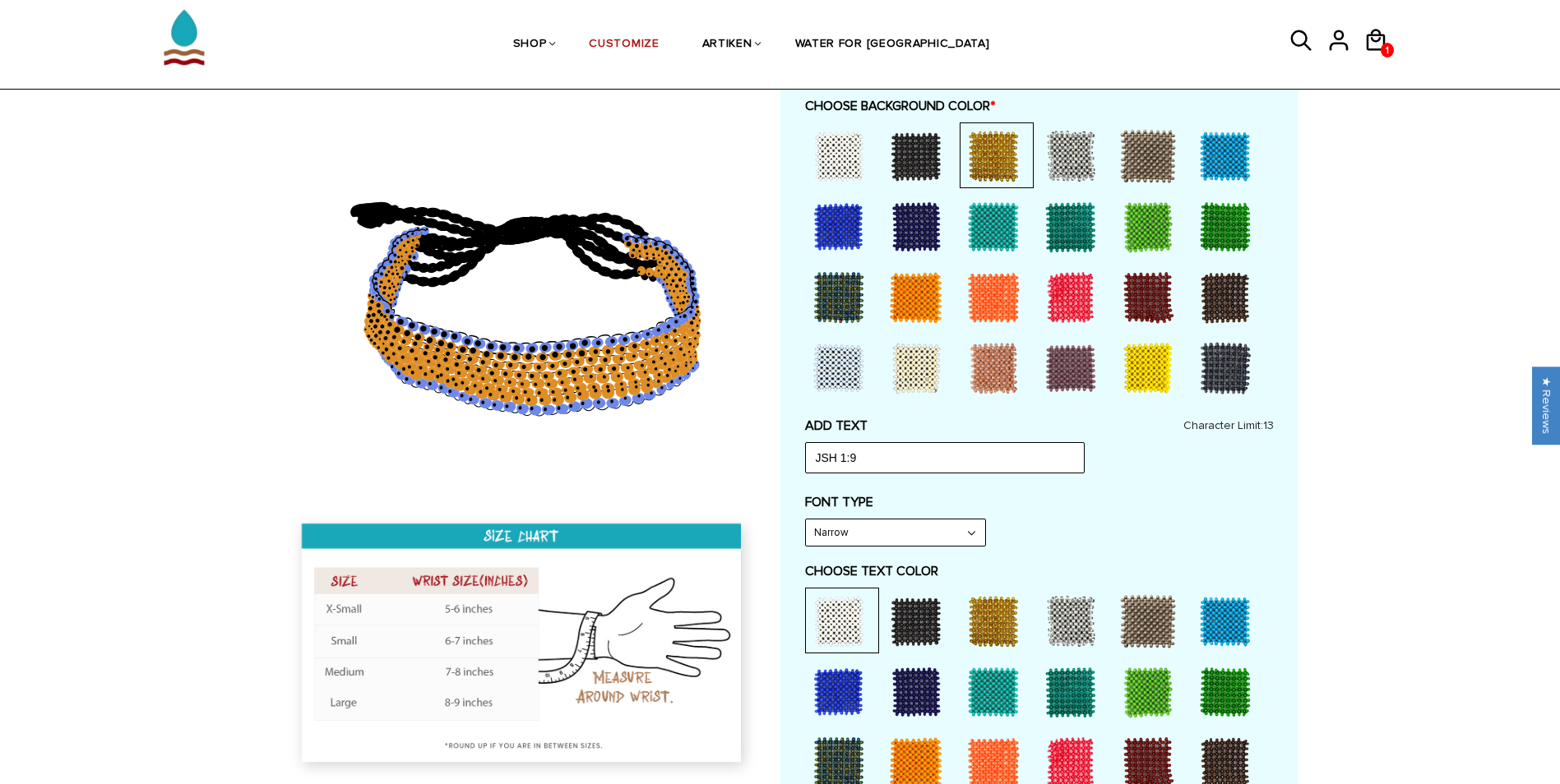
scroll to position [404, 0]
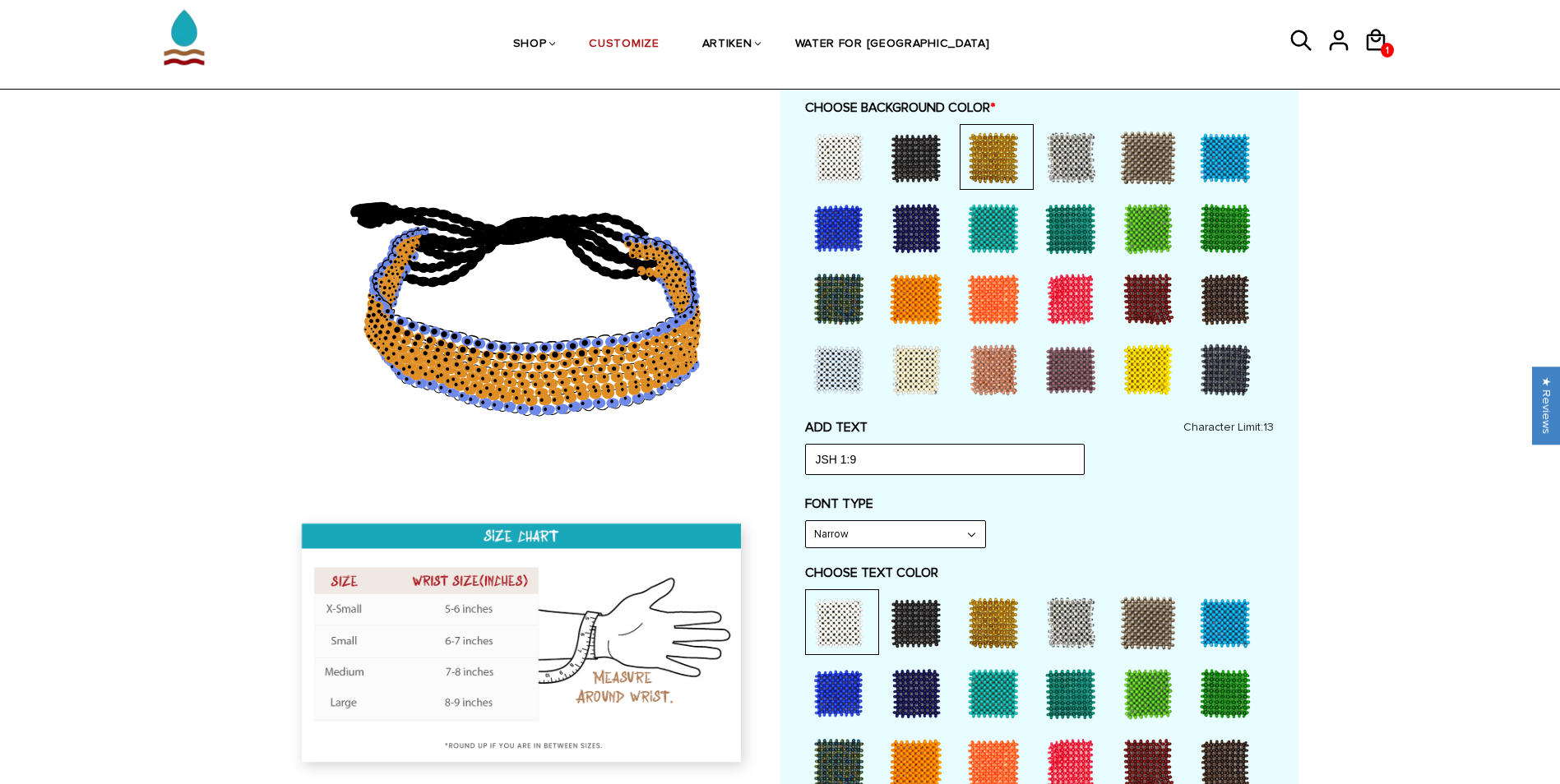
click at [823, 228] on div at bounding box center [838, 228] width 65 height 65
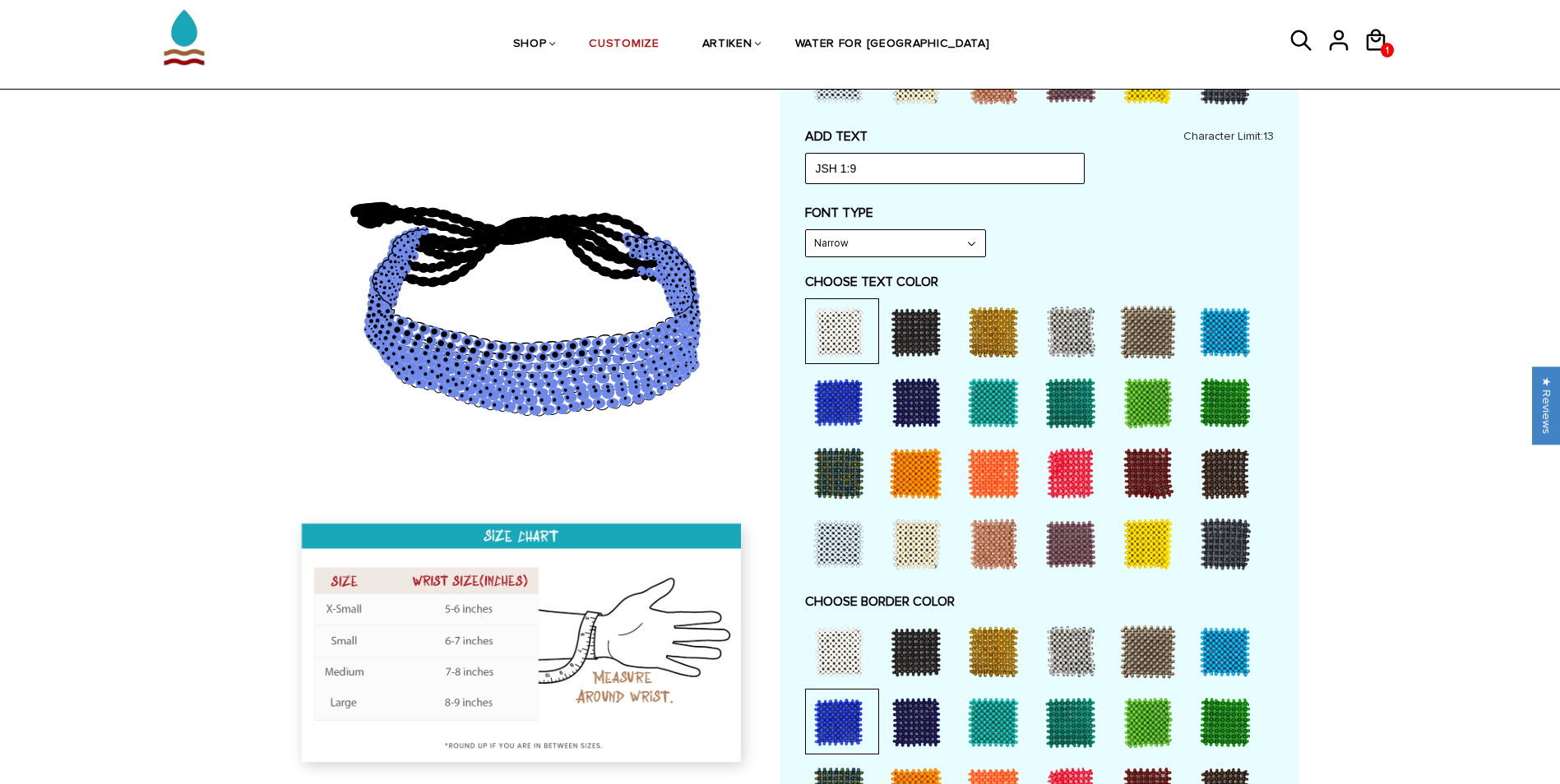
scroll to position [697, 0]
click at [985, 655] on div at bounding box center [992, 651] width 65 height 65
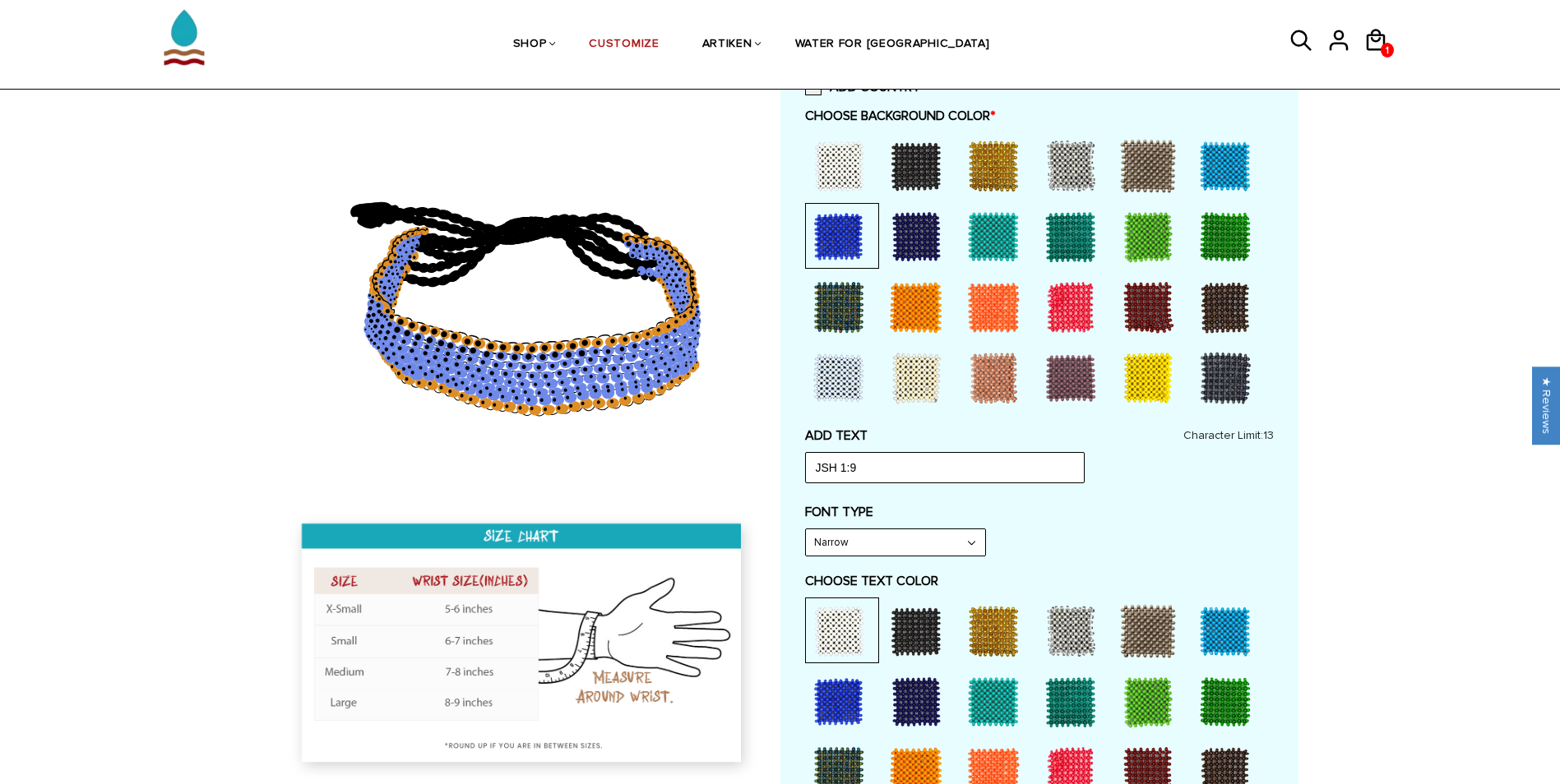
scroll to position [396, 0]
click at [973, 168] on div at bounding box center [992, 167] width 65 height 65
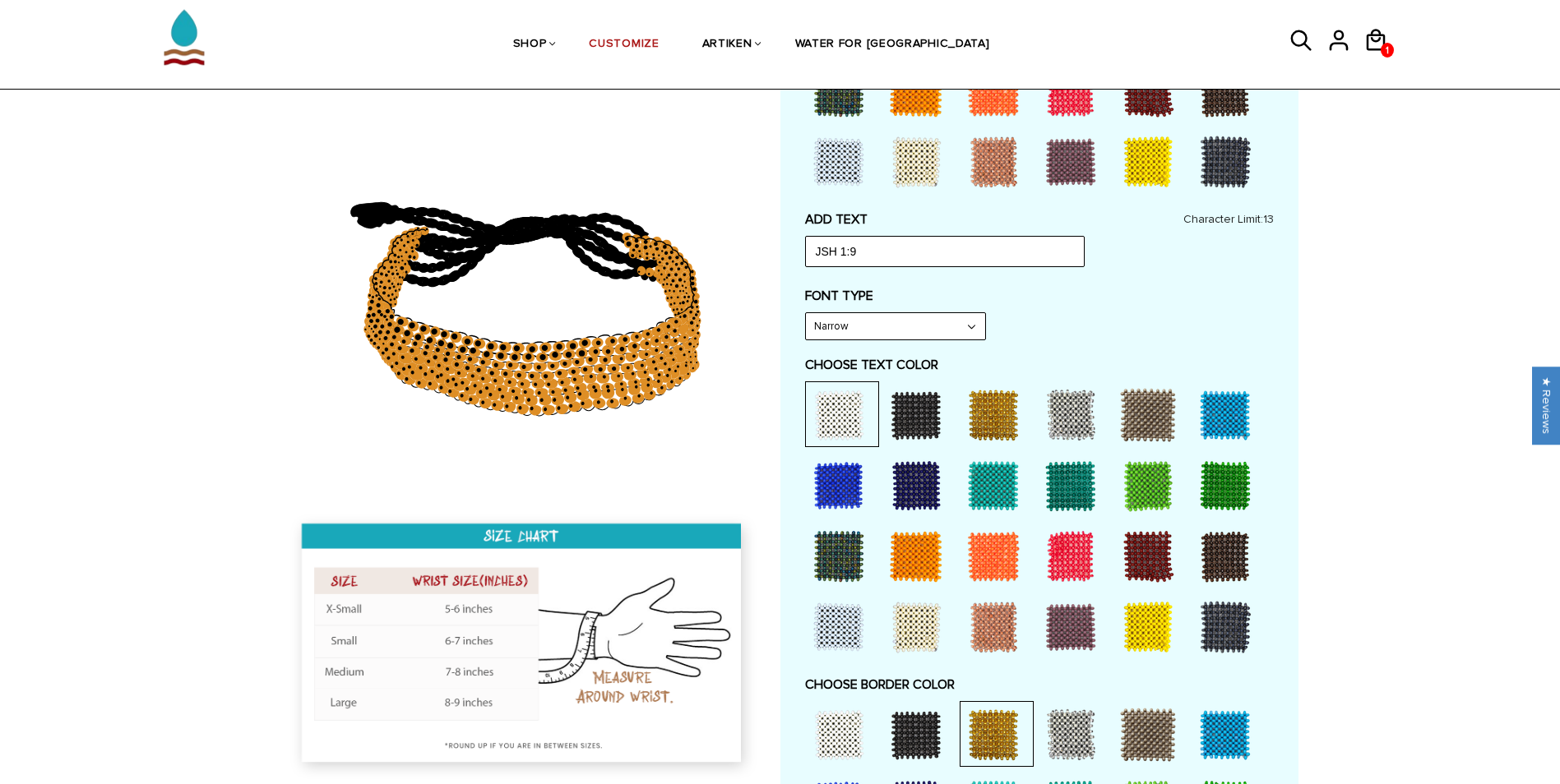
scroll to position [681, 0]
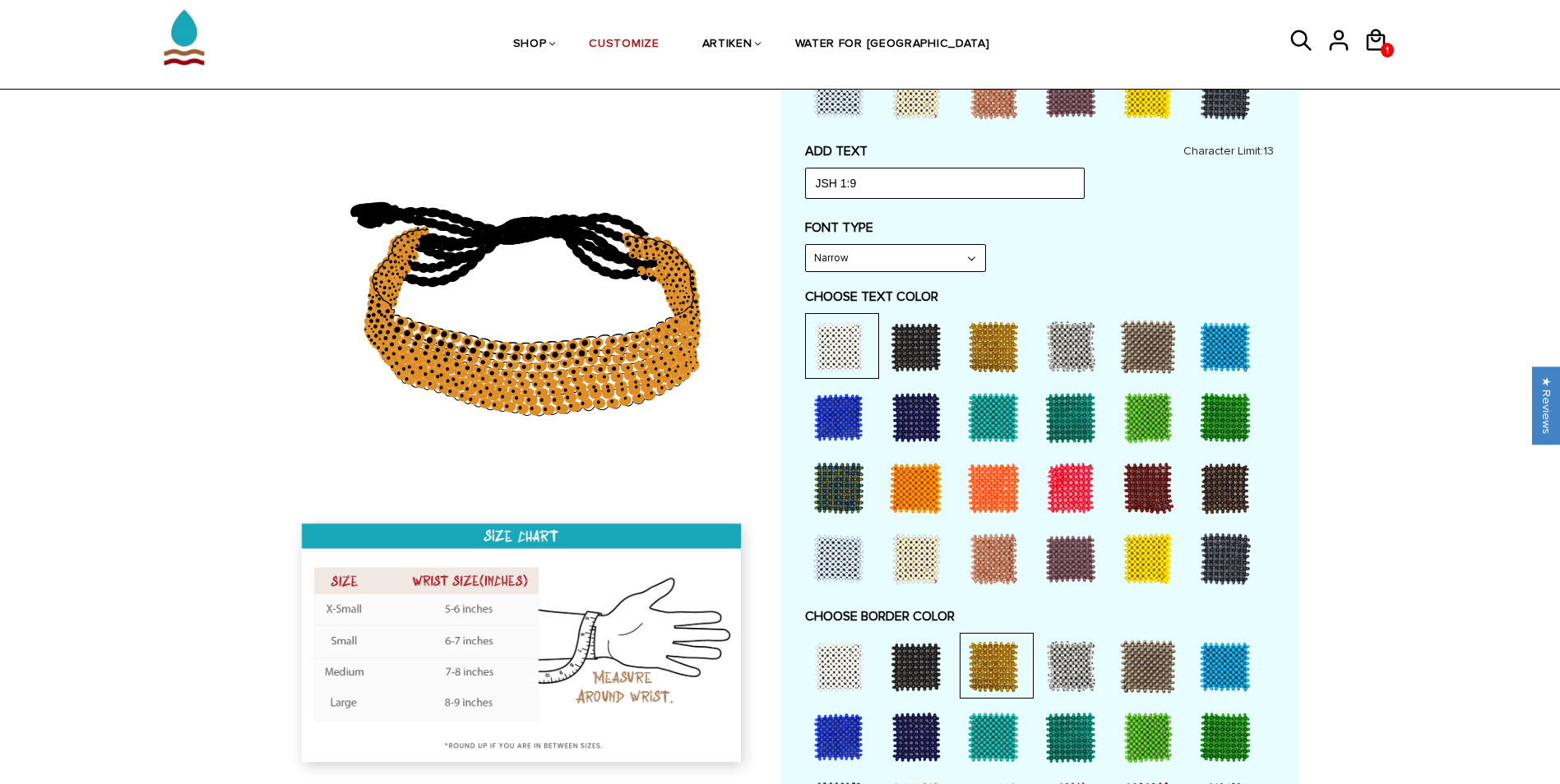
click at [837, 728] on div at bounding box center [838, 737] width 65 height 65
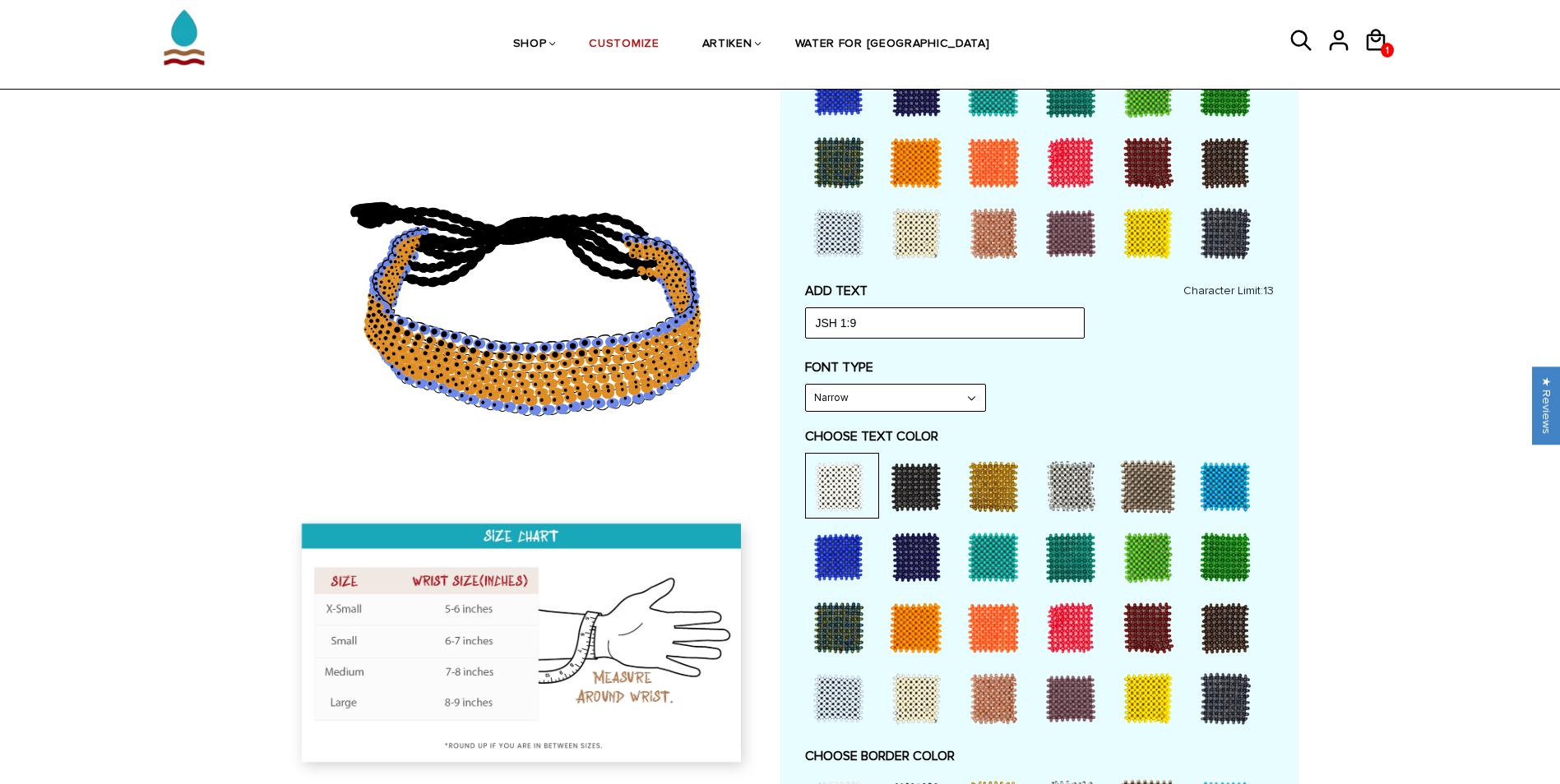
scroll to position [543, 0]
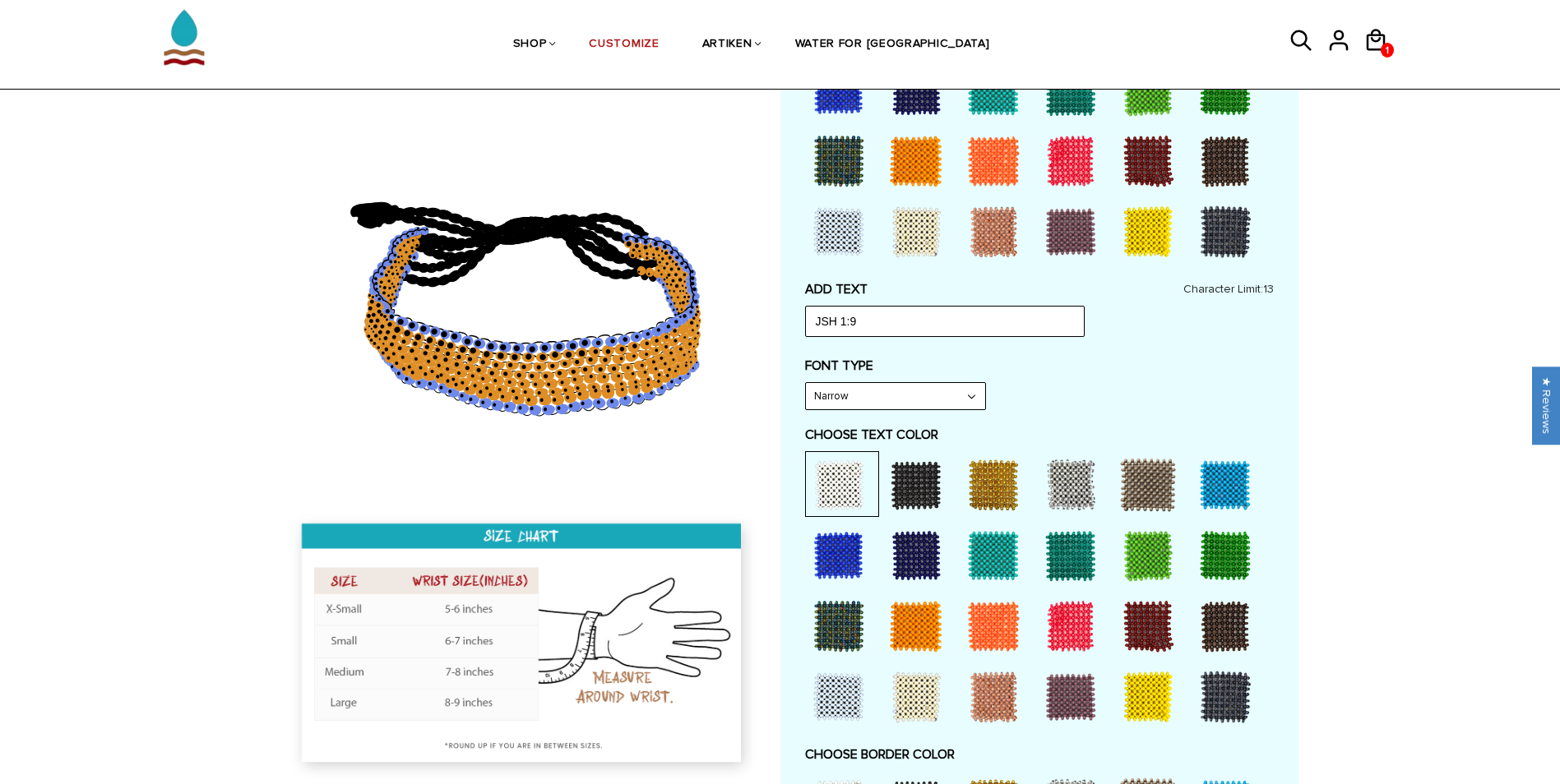
click at [1160, 472] on div at bounding box center [1147, 484] width 65 height 65
click at [844, 481] on div at bounding box center [838, 484] width 65 height 65
click at [915, 481] on div at bounding box center [915, 484] width 65 height 65
click at [1268, 513] on div at bounding box center [1039, 592] width 468 height 282
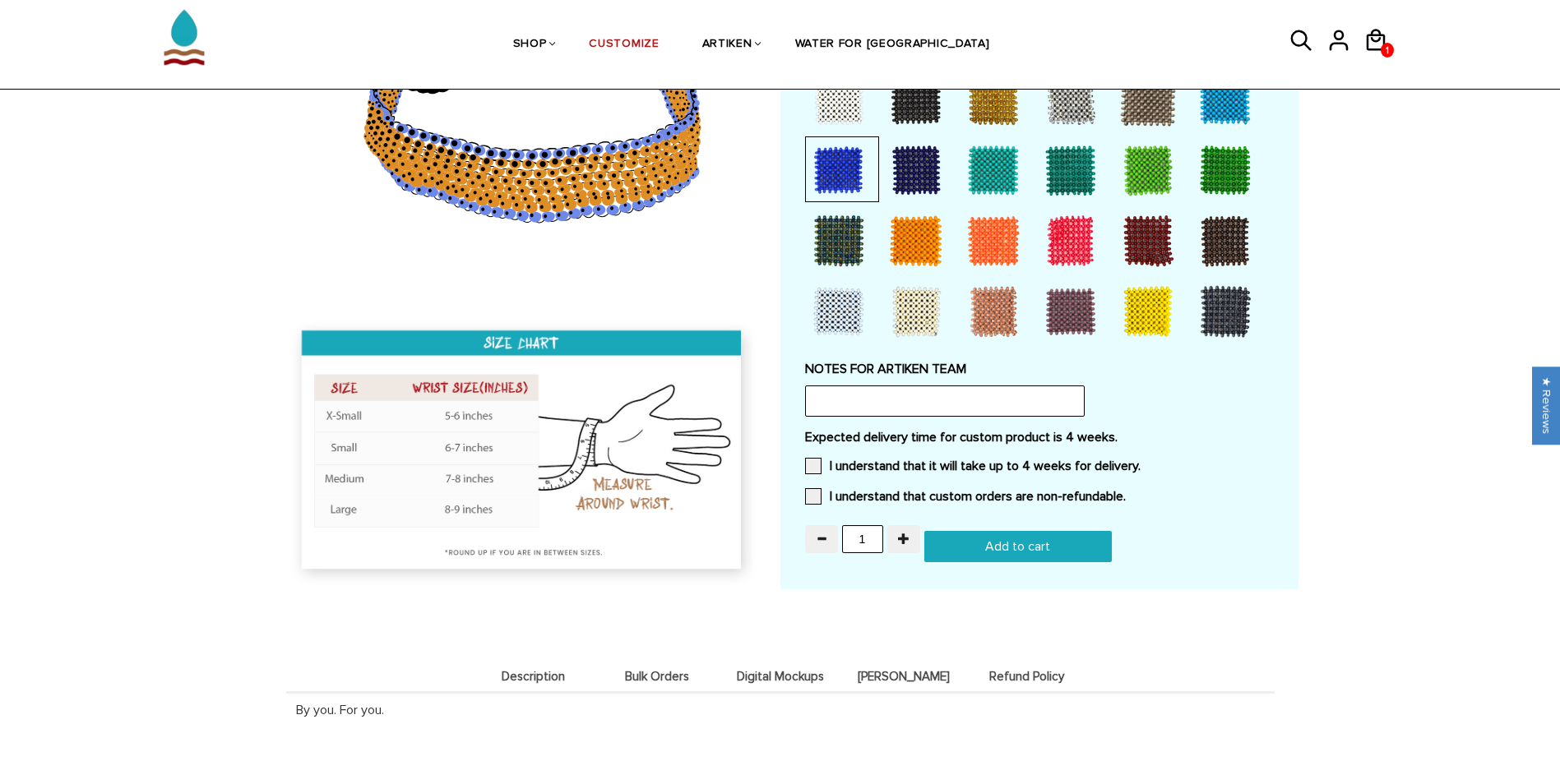
scroll to position [1250, 0]
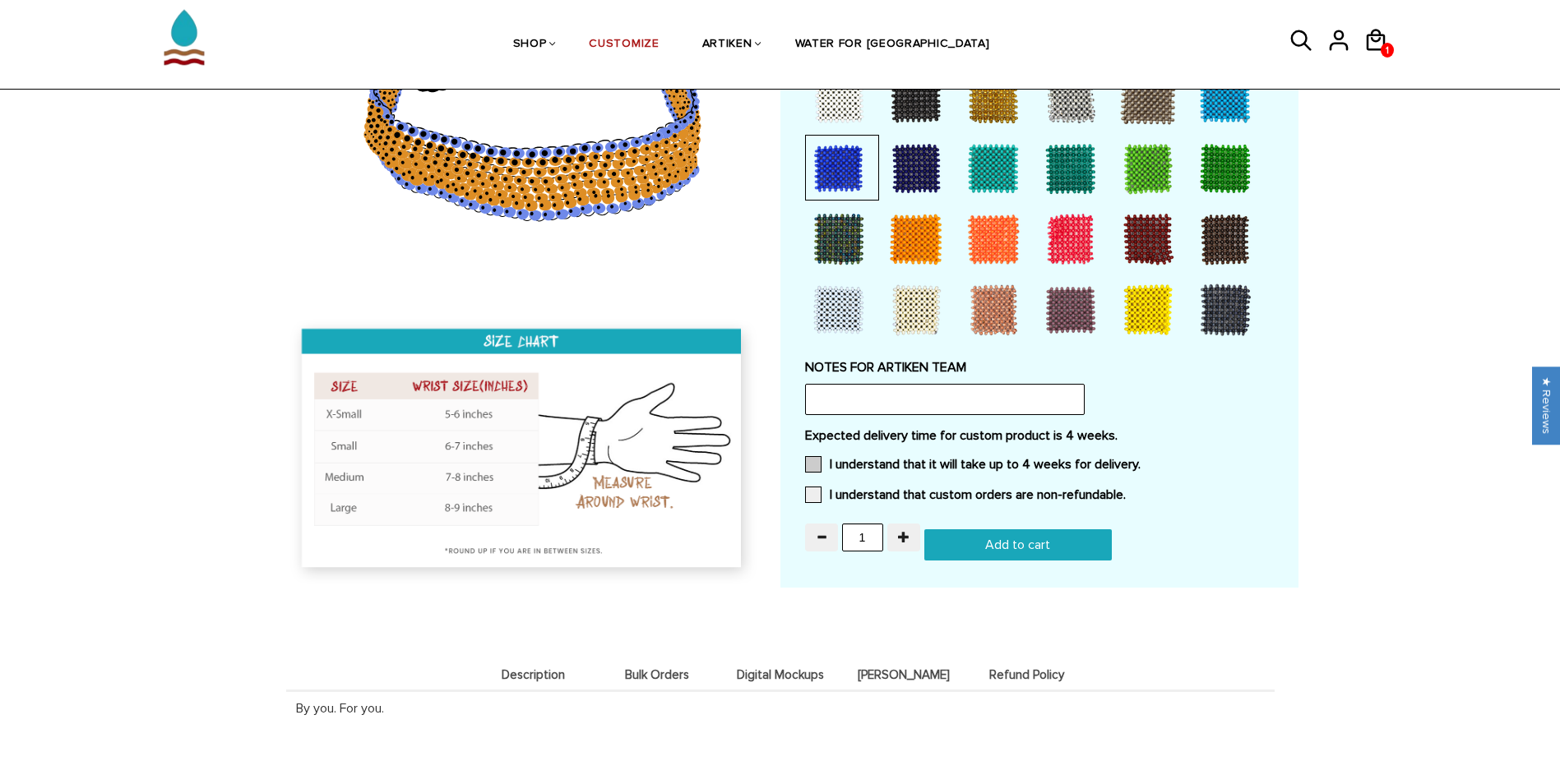
click at [821, 466] on span at bounding box center [814, 465] width 17 height 17
click at [1140, 459] on input "I understand that it will take up to 4 weeks for delivery." at bounding box center [1140, 459] width 0 height 0
click at [817, 487] on span at bounding box center [814, 495] width 17 height 17
click at [1126, 490] on input "I understand that custom orders are non-refundable." at bounding box center [1126, 490] width 0 height 0
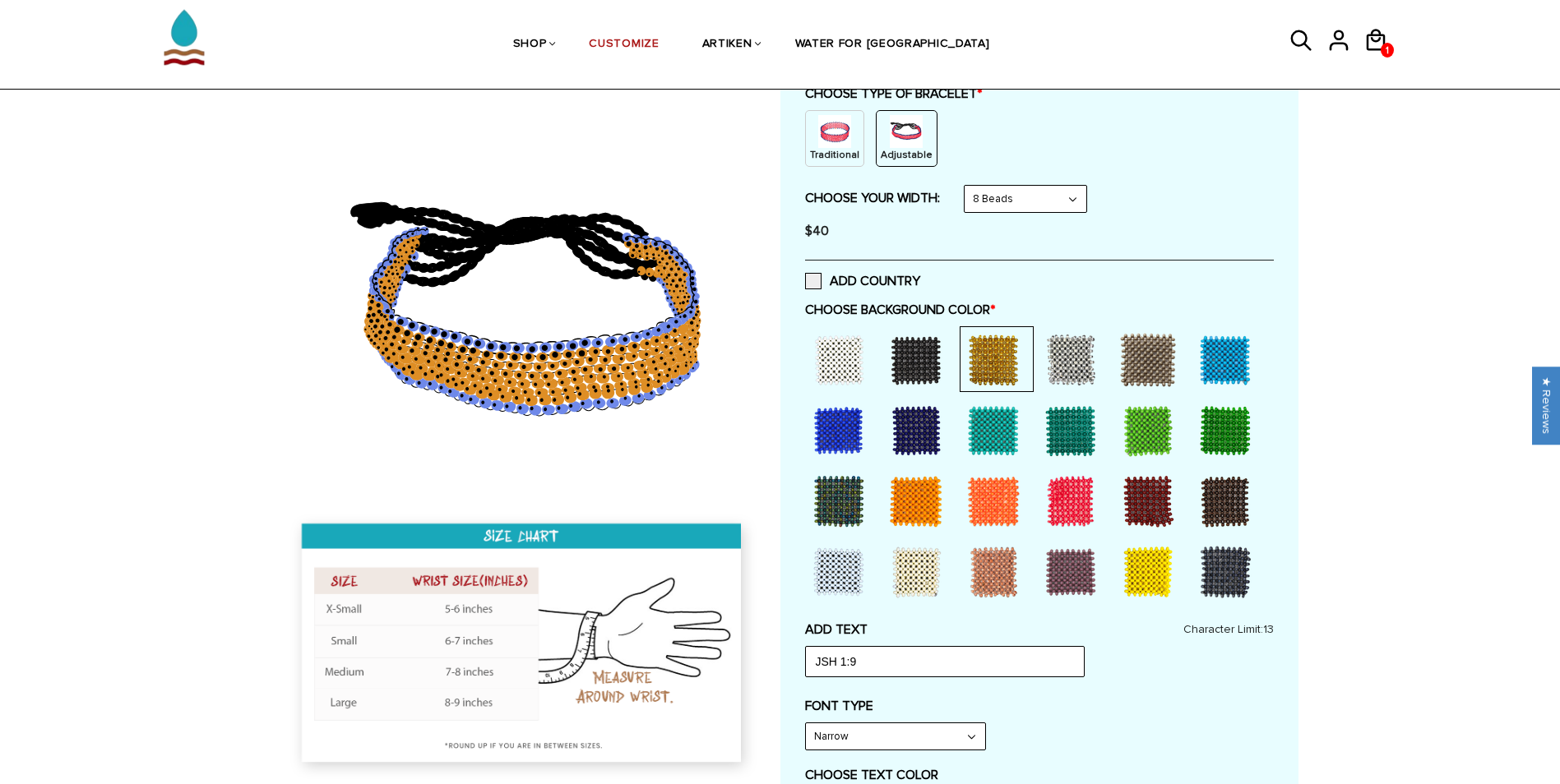
scroll to position [536, 0]
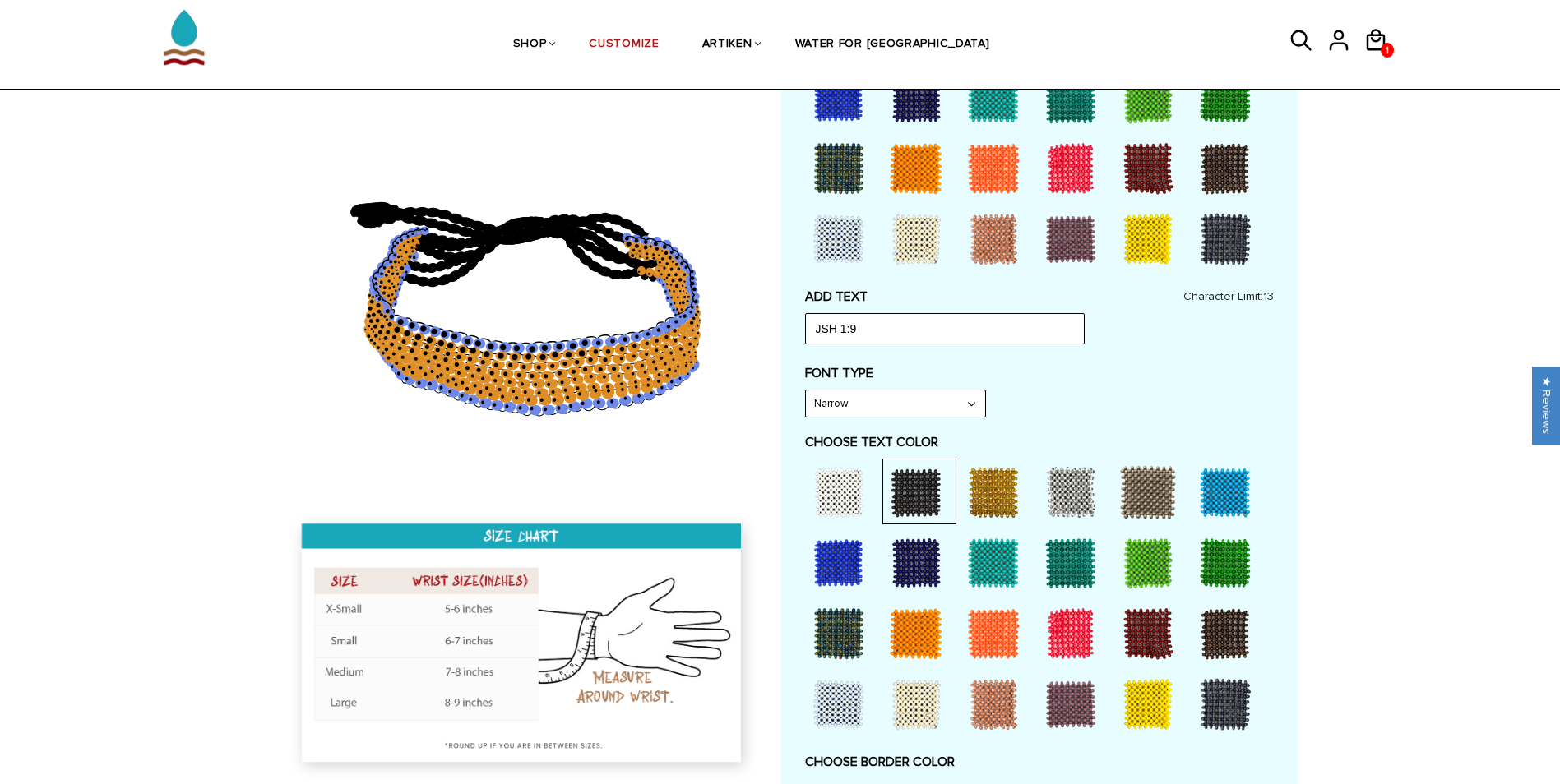
click at [844, 484] on div at bounding box center [838, 491] width 65 height 65
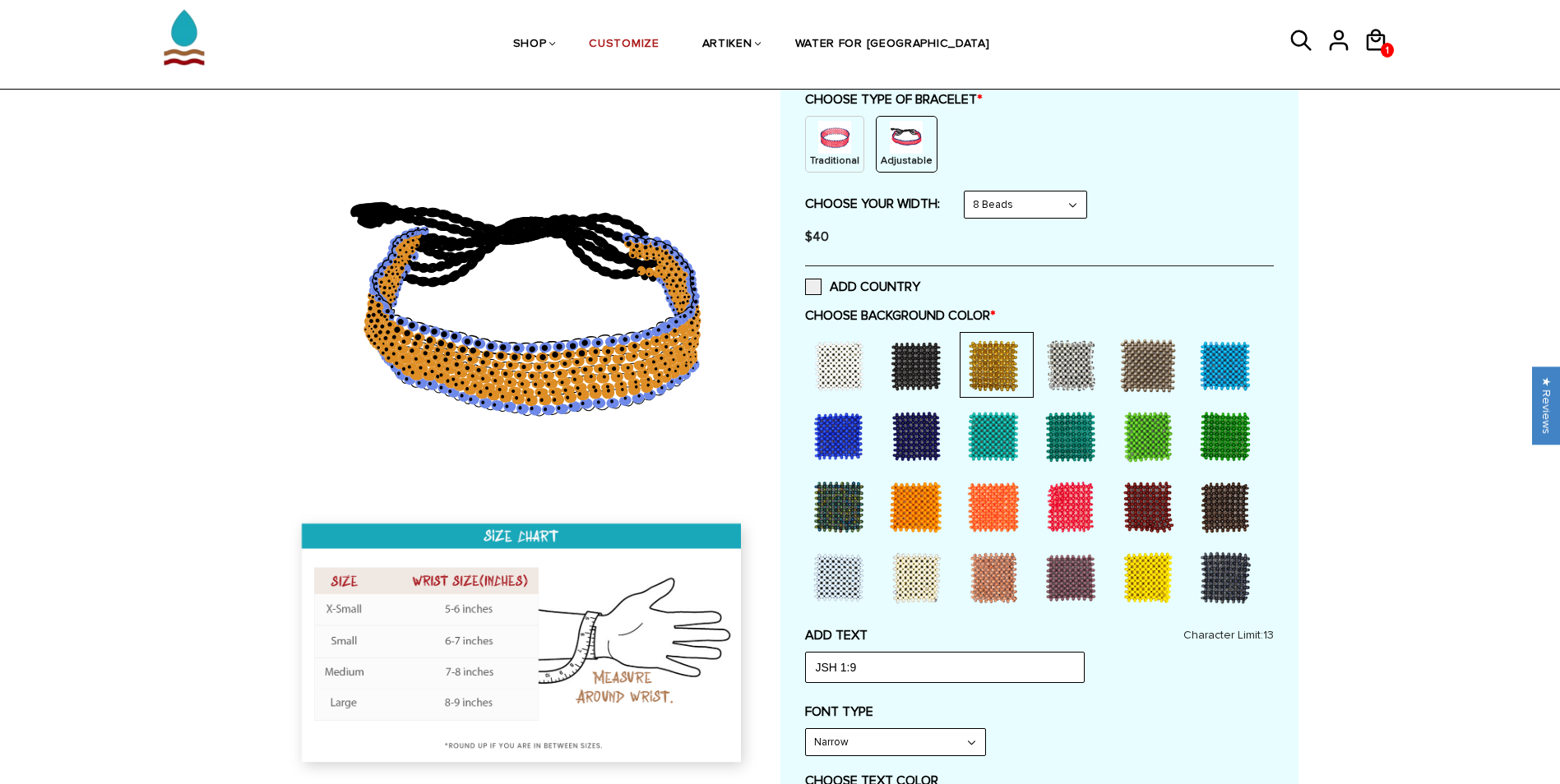
scroll to position [197, 0]
click at [1083, 209] on select "8 Beads 6 Beads 10 Beads" at bounding box center [1025, 203] width 121 height 27
click at [967, 190] on select "8 Beads 6 Beads 10 Beads" at bounding box center [1025, 203] width 121 height 27
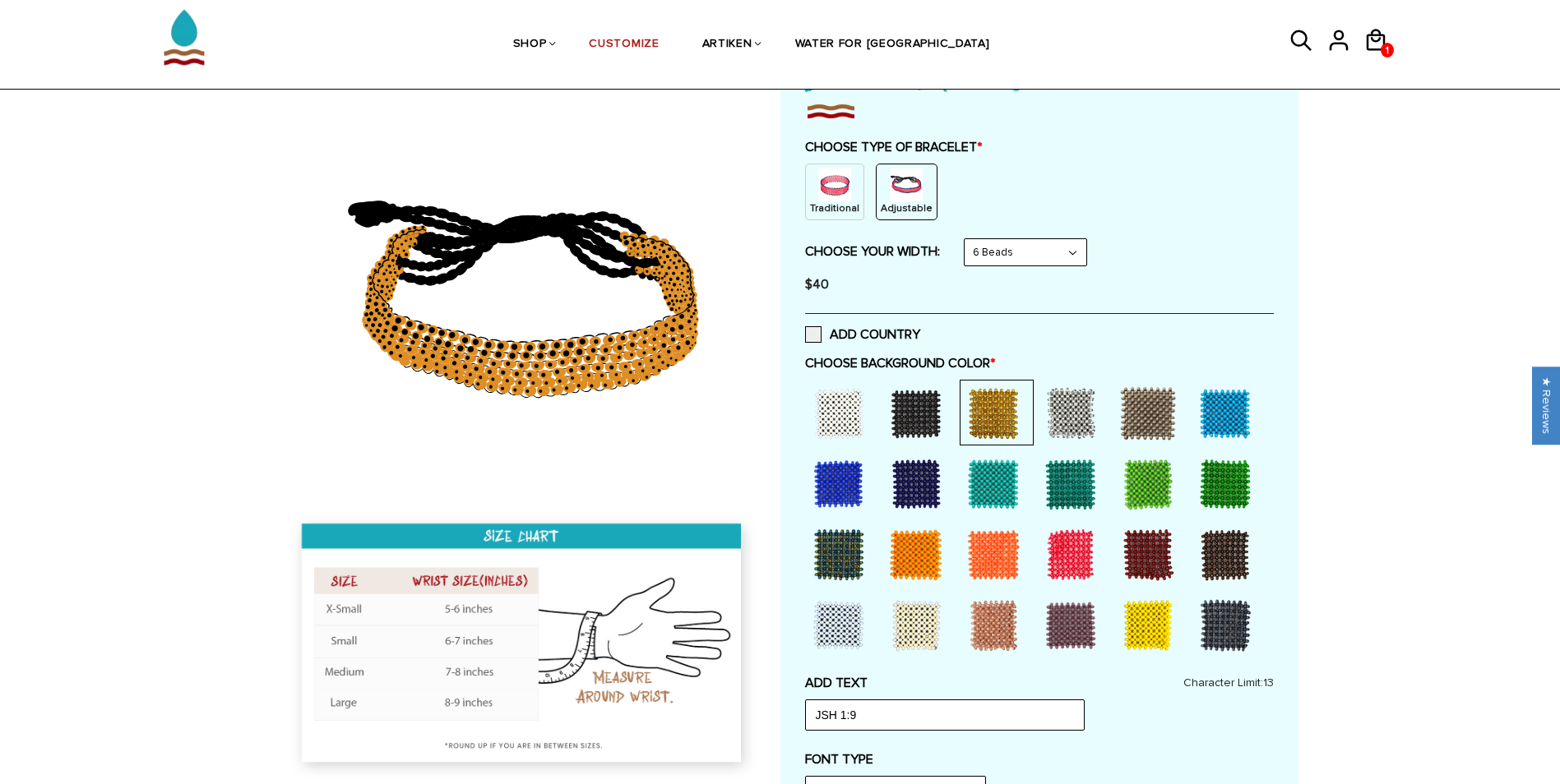
scroll to position [132, 0]
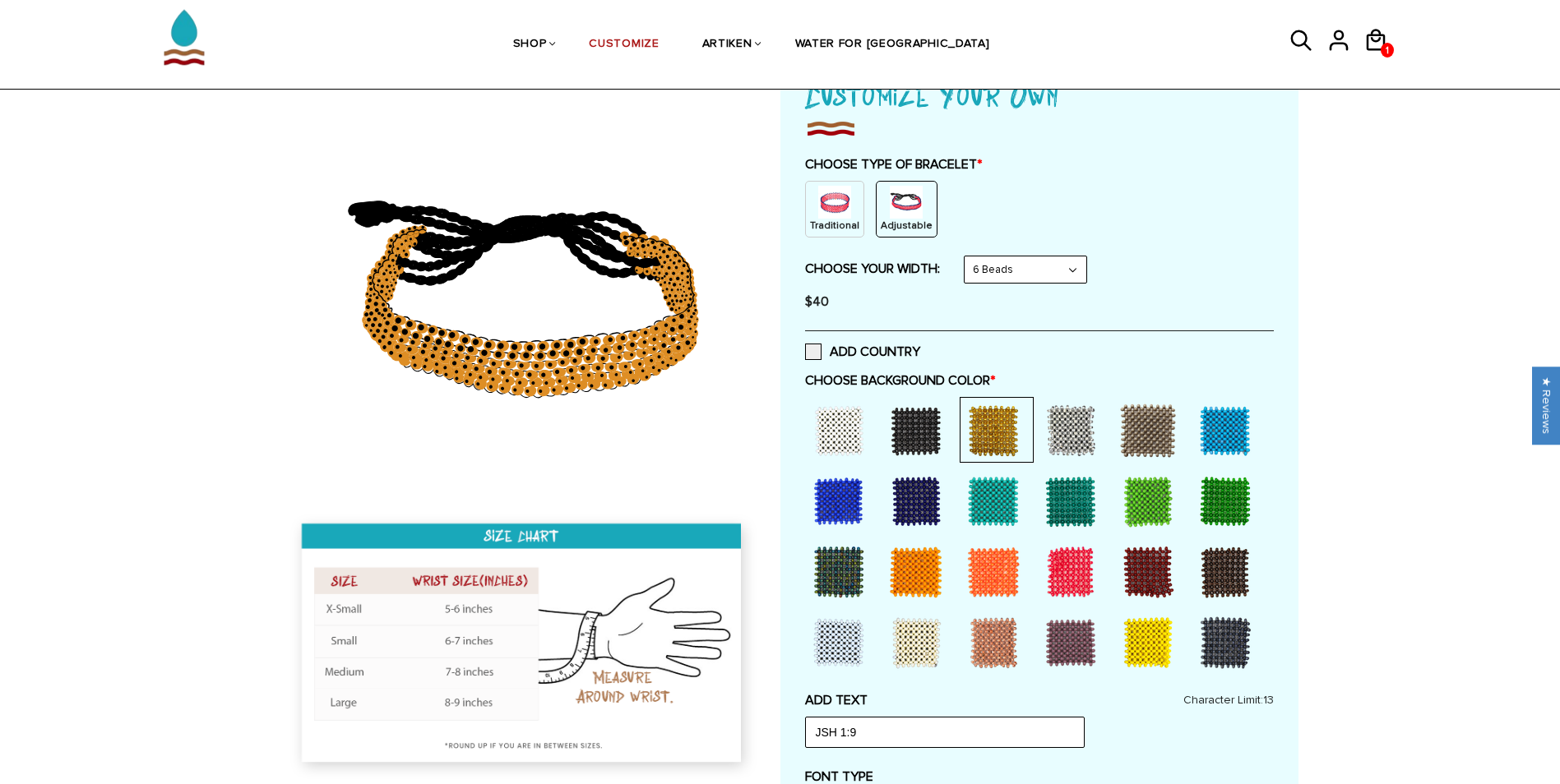
click at [1069, 263] on select "8 Beads 6 Beads 10 Beads" at bounding box center [1025, 270] width 121 height 27
select select "8-beads"
click at [967, 257] on select "8 Beads 6 Beads 10 Beads" at bounding box center [1025, 270] width 121 height 27
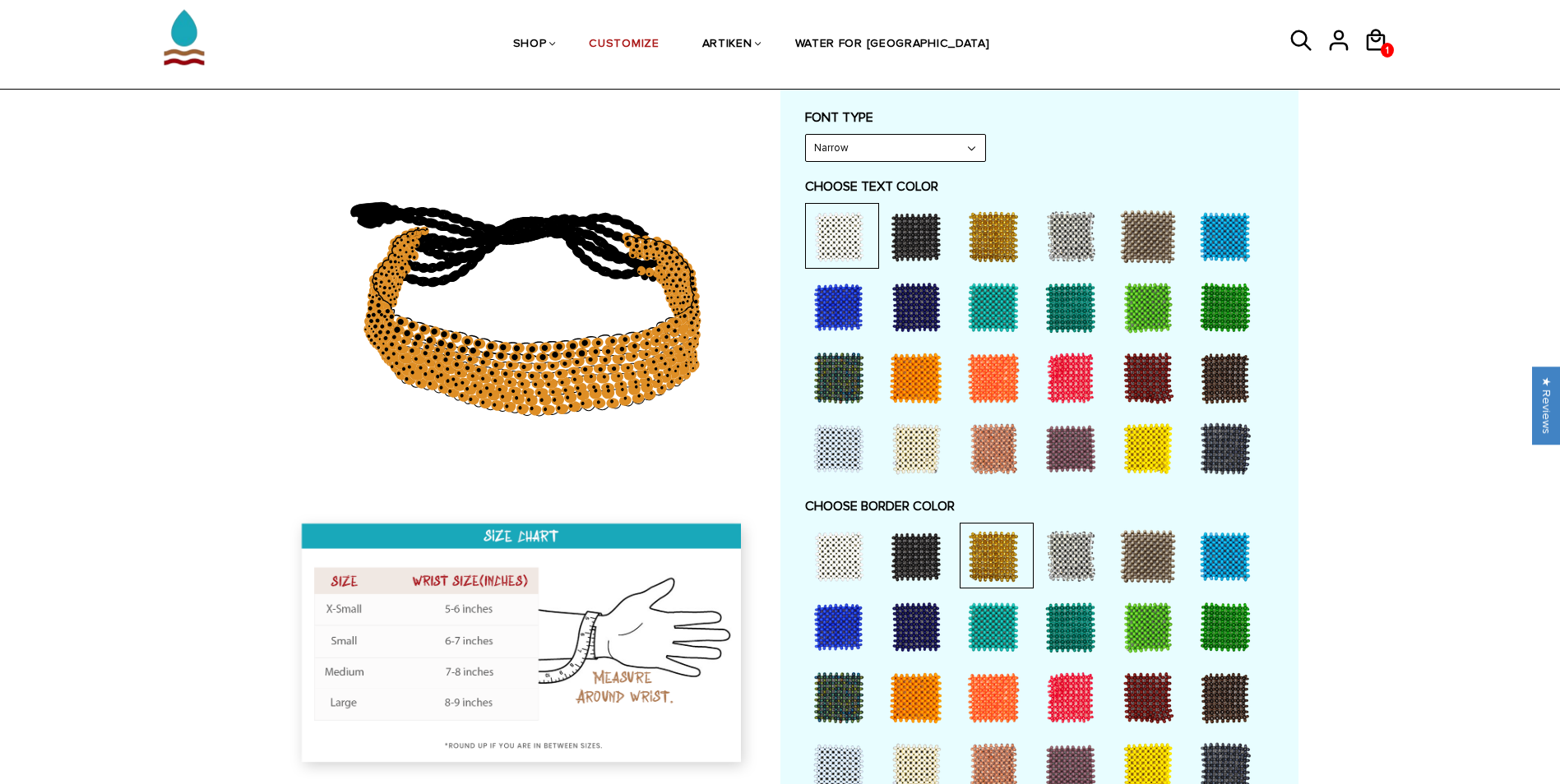
scroll to position [801, 0]
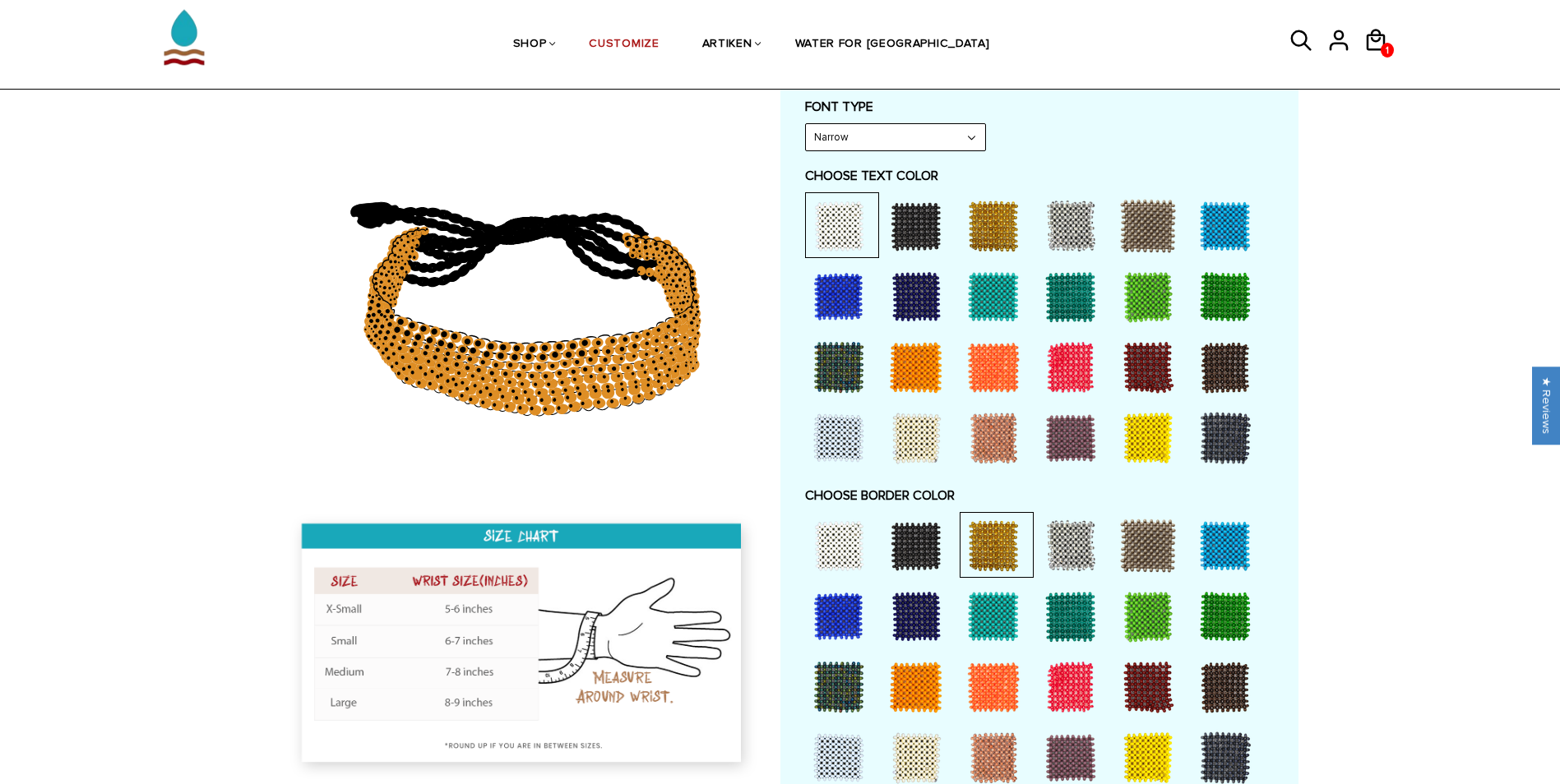
click at [834, 598] on div at bounding box center [838, 616] width 65 height 65
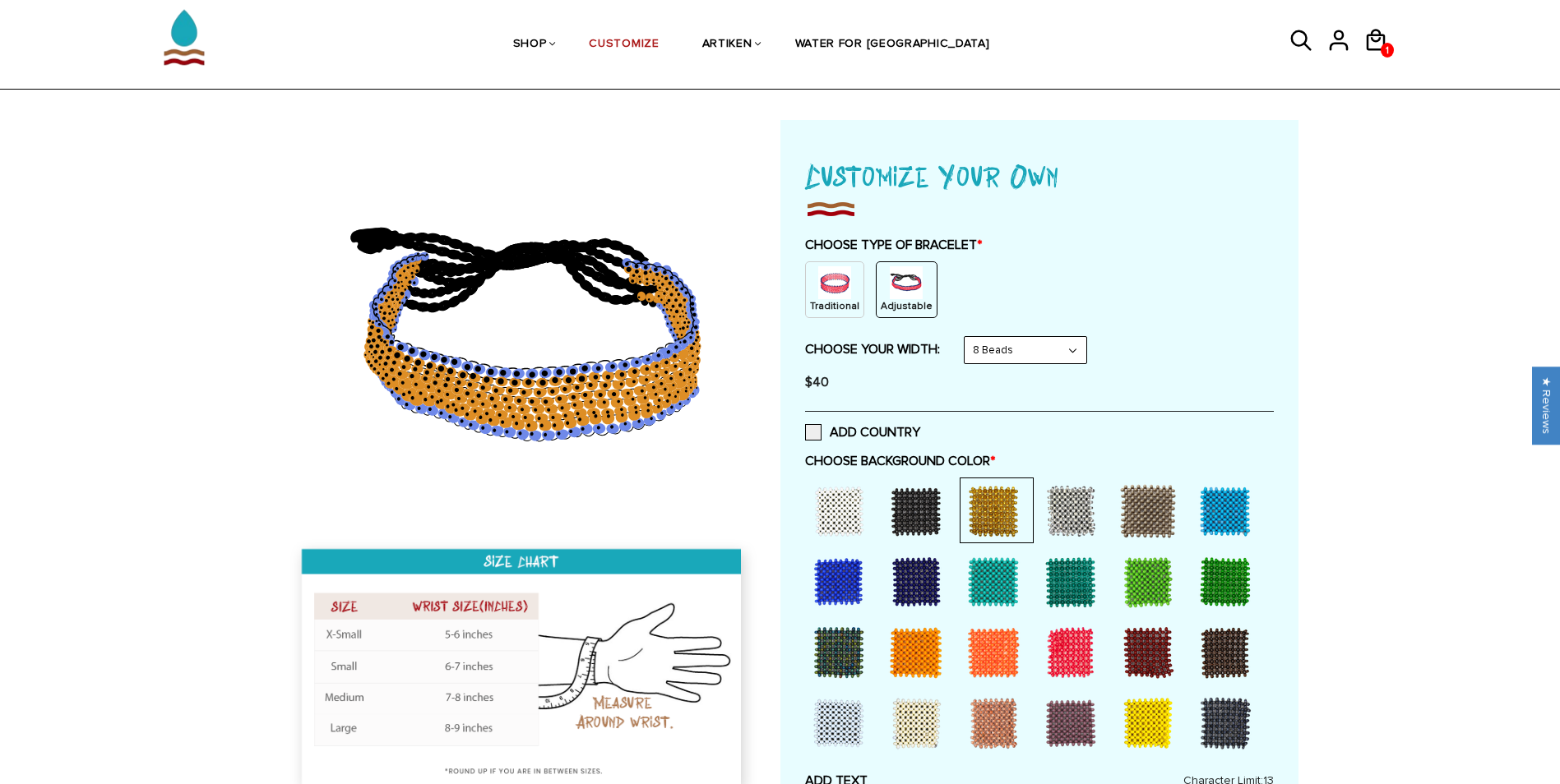
scroll to position [52, 0]
click at [844, 308] on p "Traditional" at bounding box center [835, 305] width 50 height 14
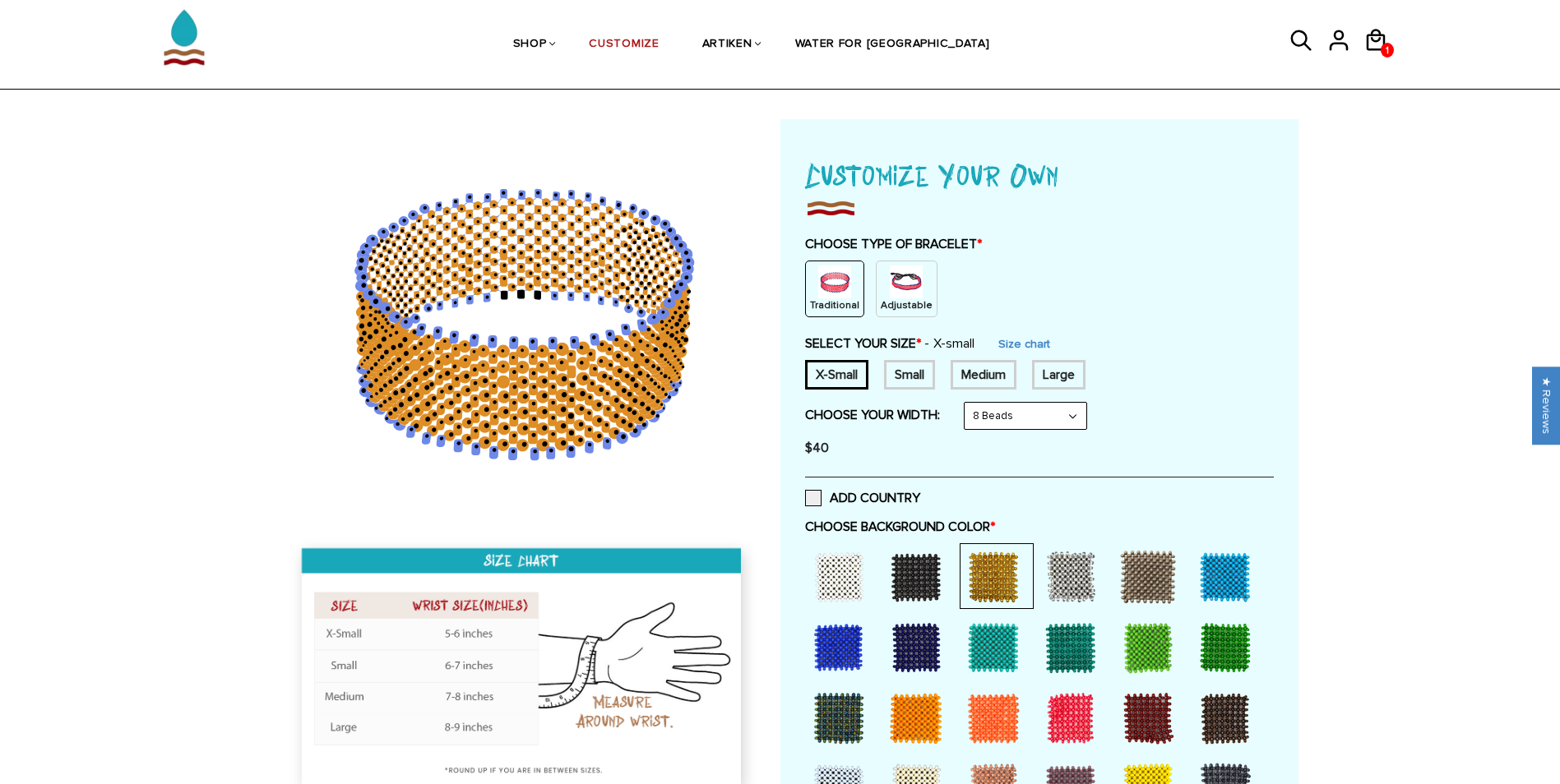
click at [907, 384] on div "Small" at bounding box center [908, 375] width 51 height 29
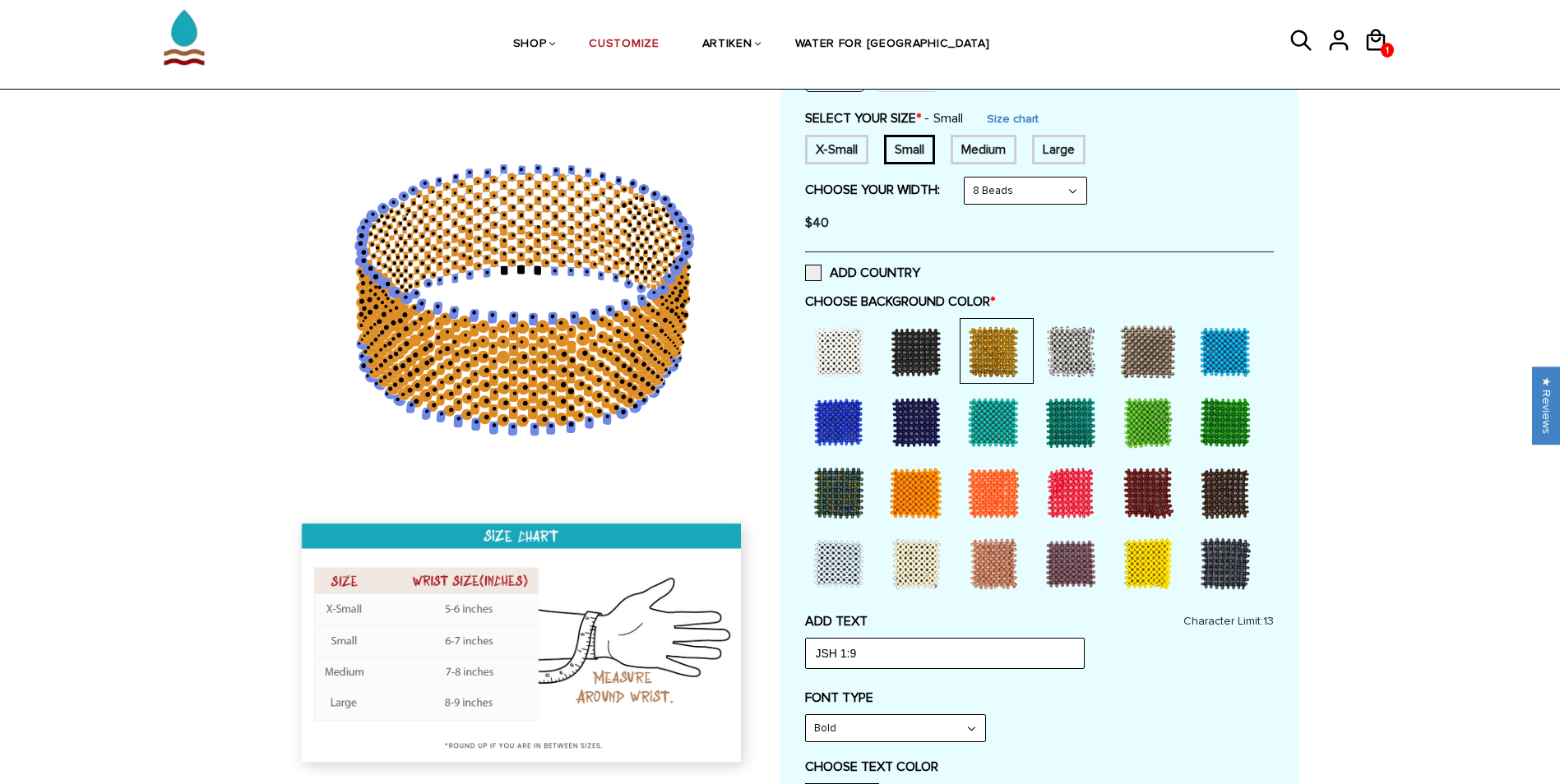
scroll to position [256, 0]
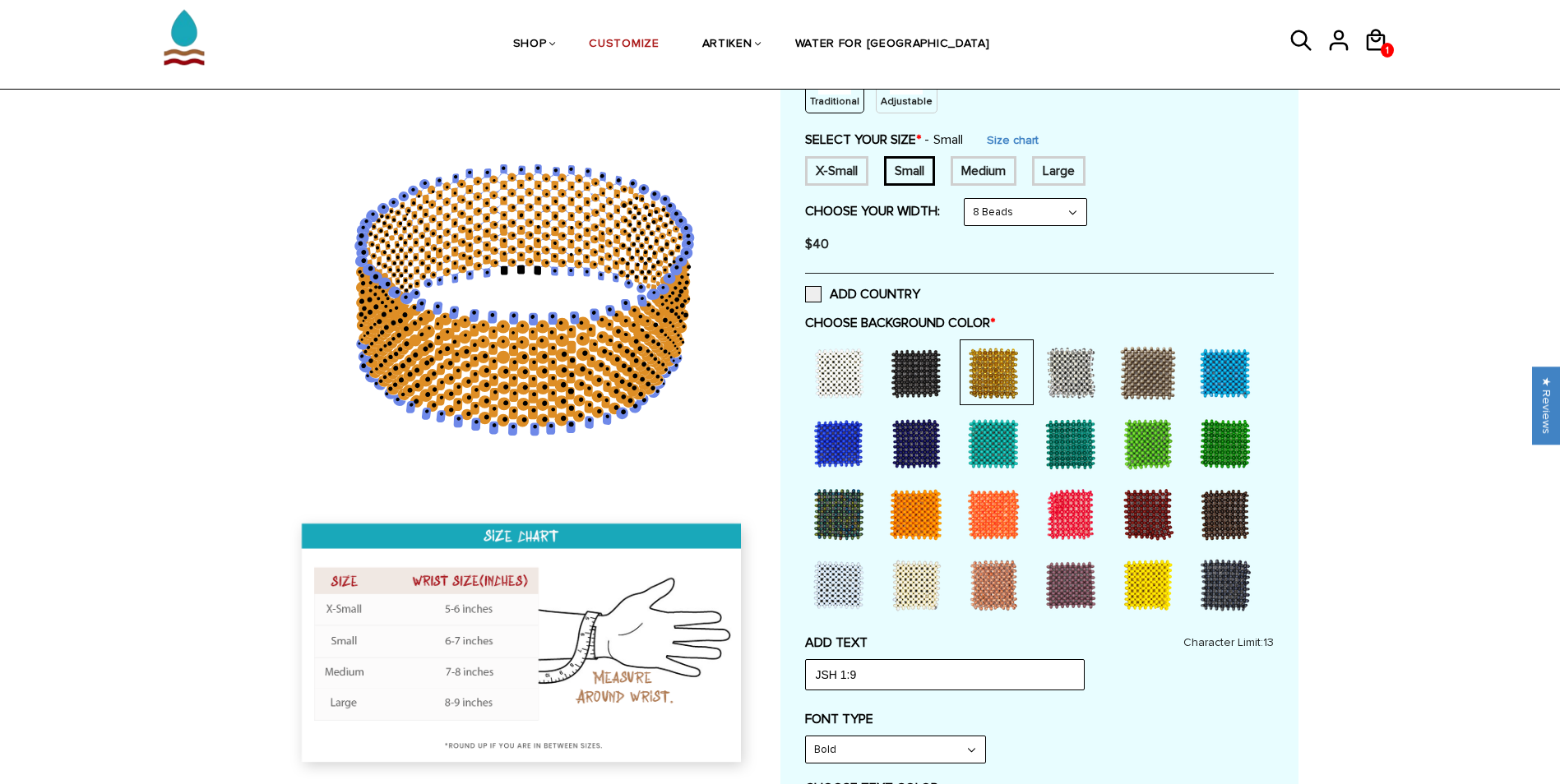
click at [822, 167] on div "X-Small" at bounding box center [837, 171] width 64 height 29
click at [902, 177] on div "Small" at bounding box center [908, 171] width 51 height 29
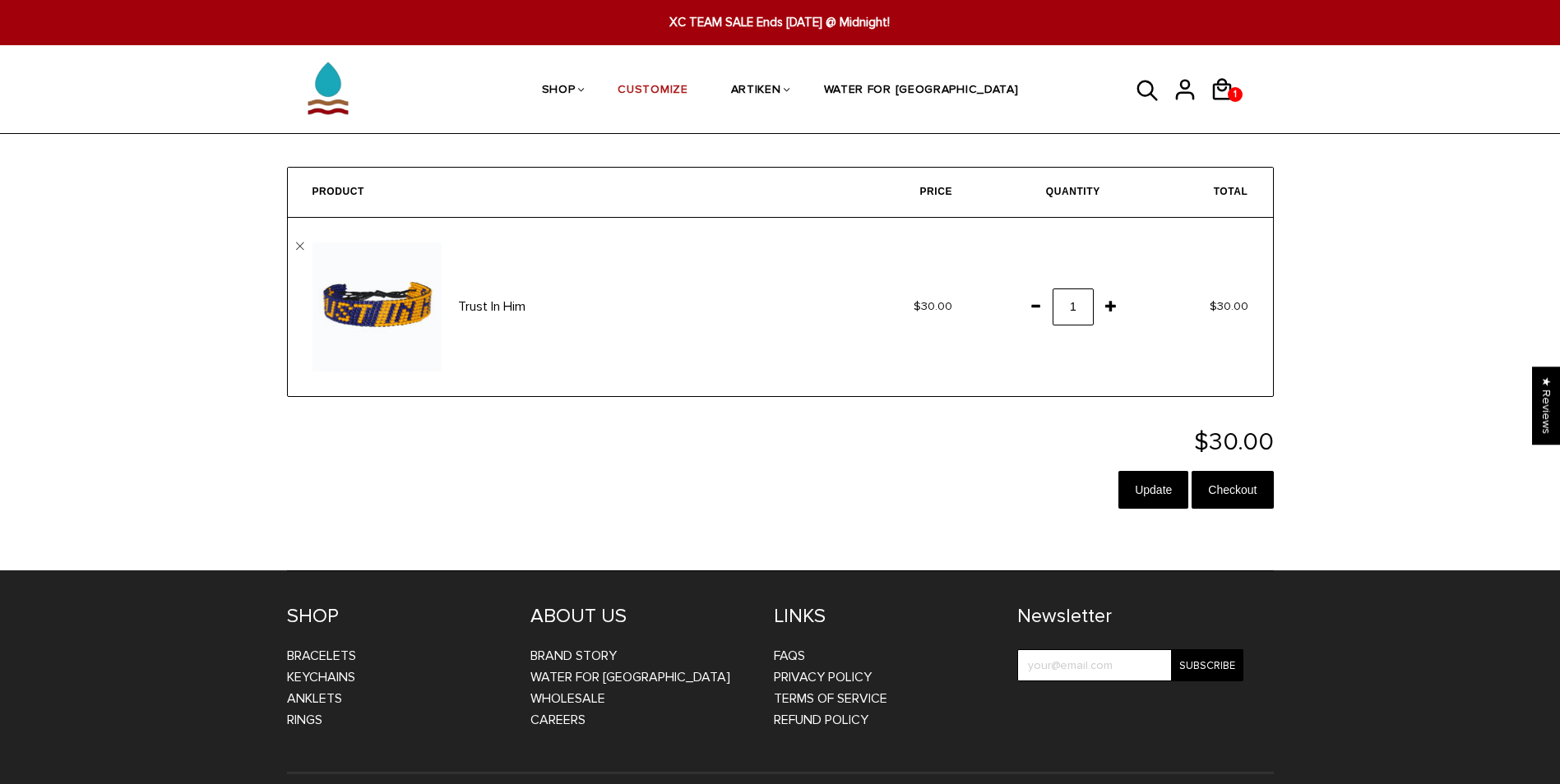
click at [1039, 305] on span at bounding box center [1034, 306] width 28 height 29
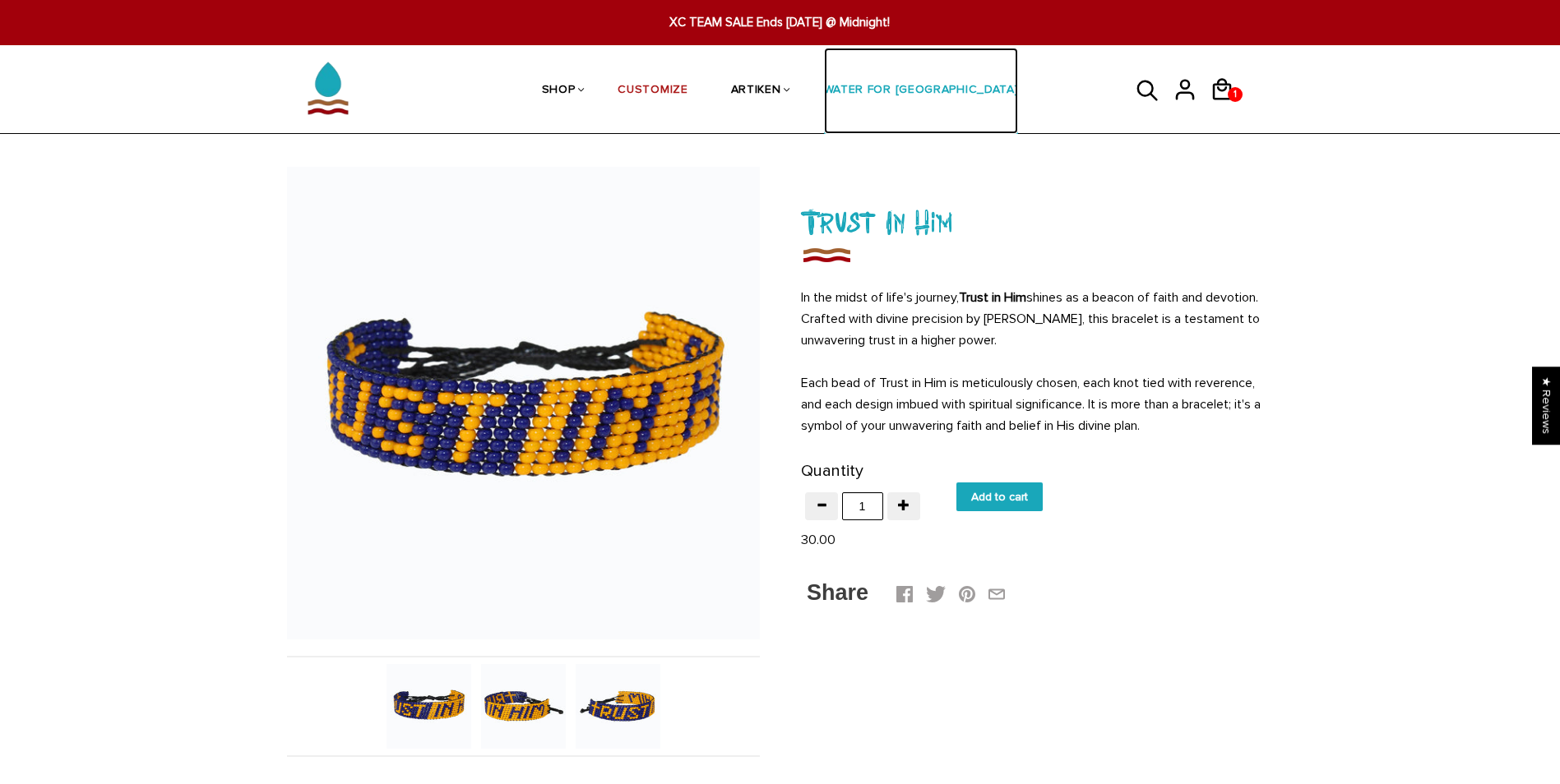
click at [962, 95] on link "WATER FOR [GEOGRAPHIC_DATA]" at bounding box center [921, 91] width 195 height 87
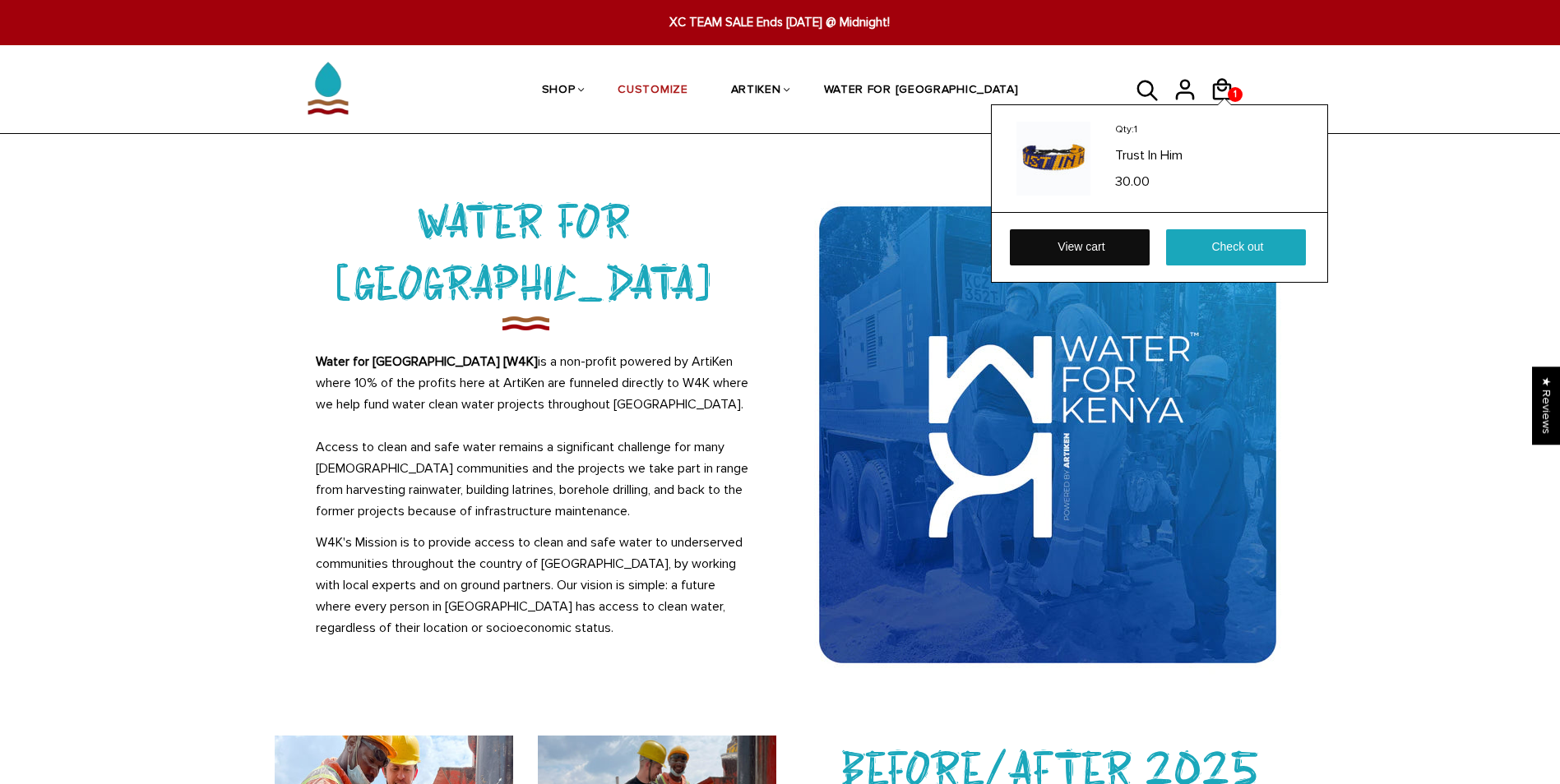
click at [1099, 236] on link "View cart" at bounding box center [1080, 247] width 140 height 36
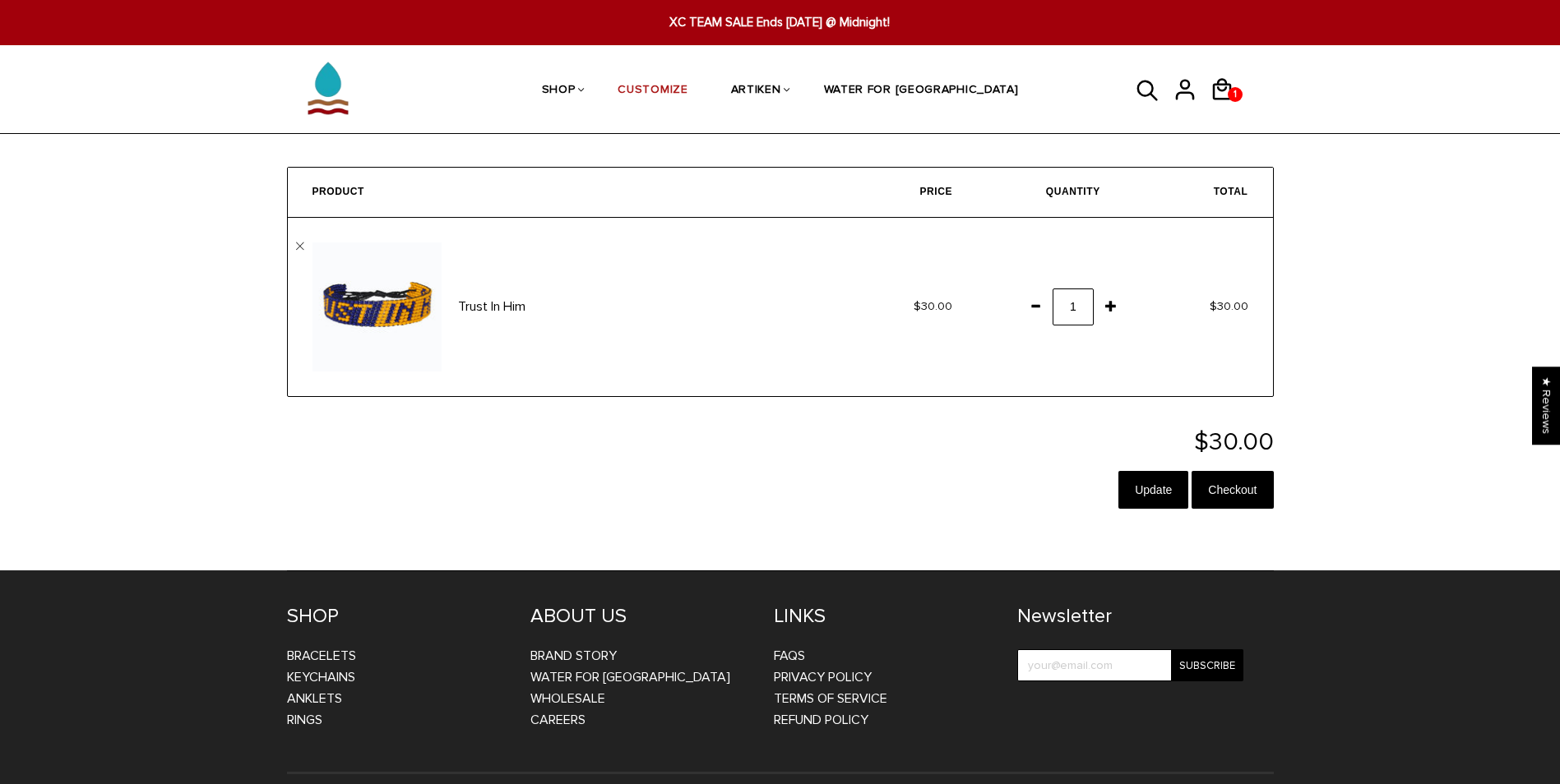
click at [1037, 307] on span at bounding box center [1034, 306] width 28 height 29
click at [1104, 351] on td "1" at bounding box center [1050, 307] width 148 height 179
click at [1154, 475] on input "Update" at bounding box center [1153, 490] width 70 height 38
